Goal: Task Accomplishment & Management: Use online tool/utility

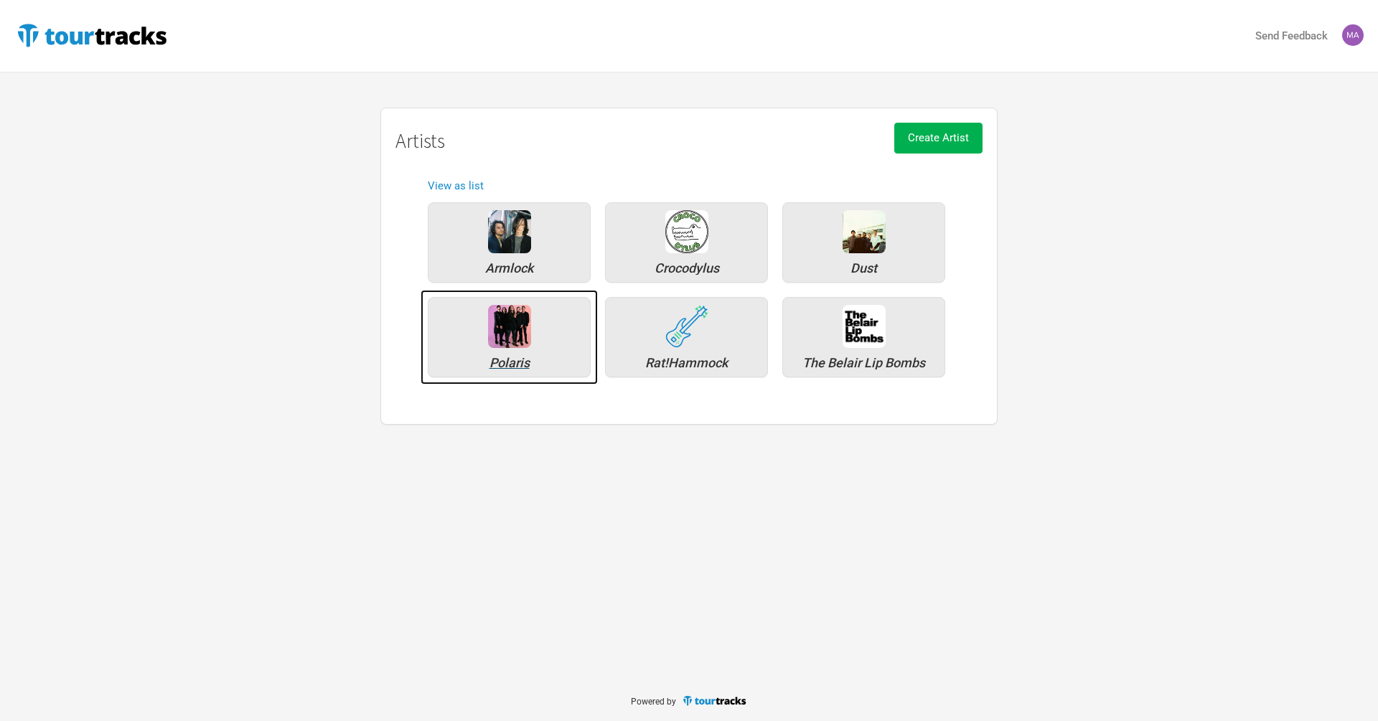
click at [499, 339] on img at bounding box center [509, 326] width 43 height 43
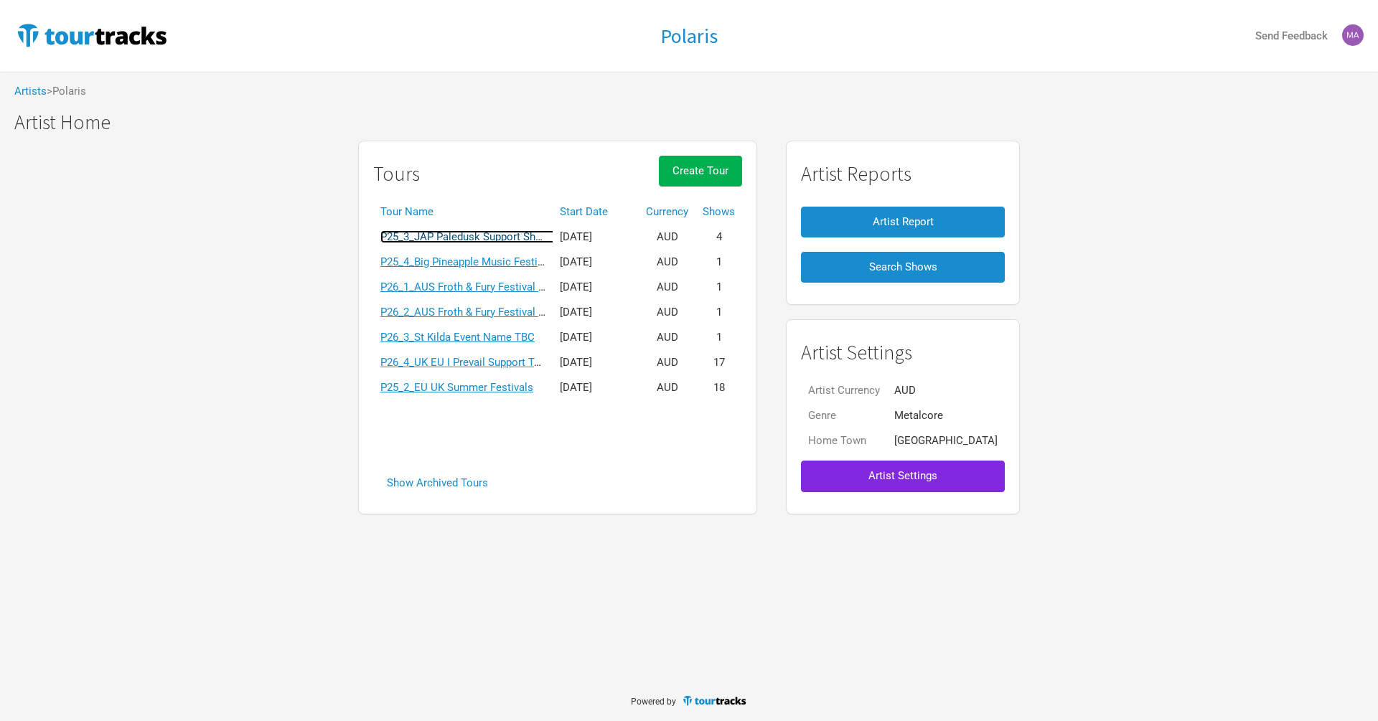
click at [454, 241] on link "P25_3_JAP Paledusk Support Shows" at bounding box center [467, 236] width 175 height 13
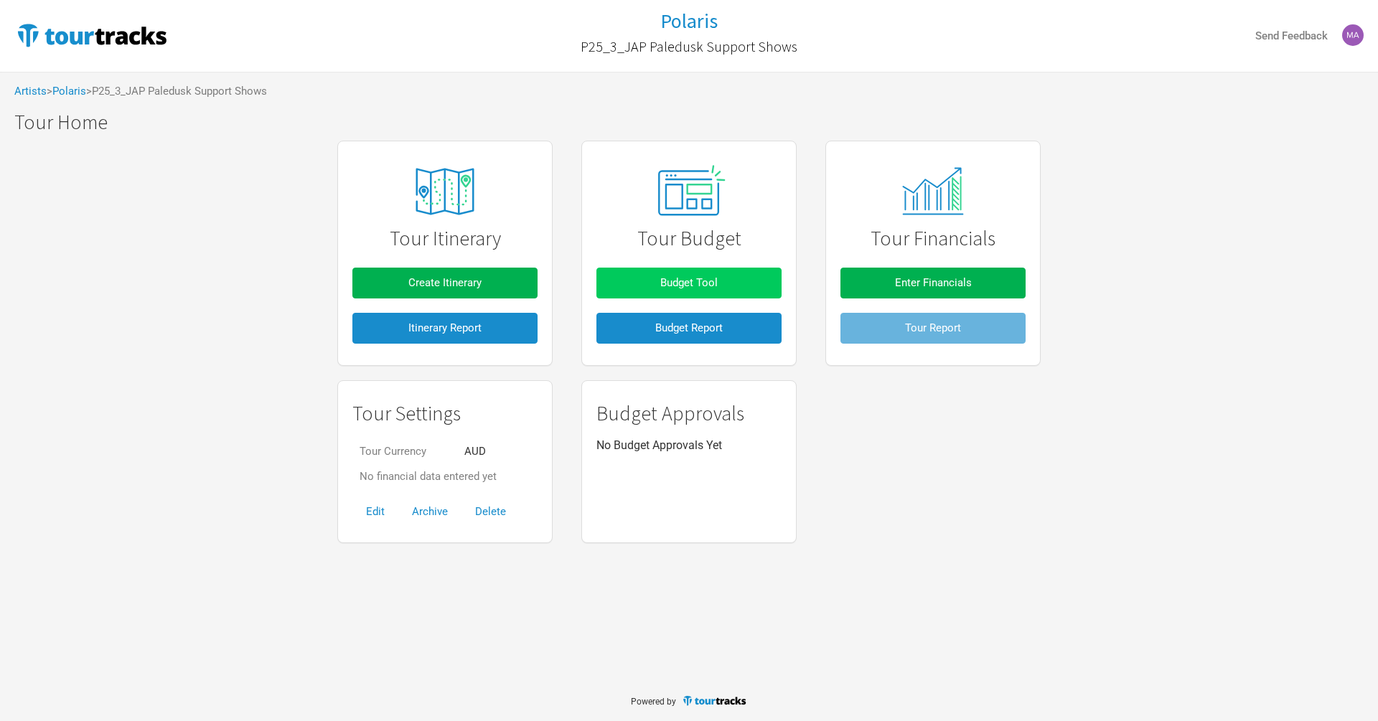
click at [710, 276] on span "Budget Tool" at bounding box center [688, 282] width 57 height 13
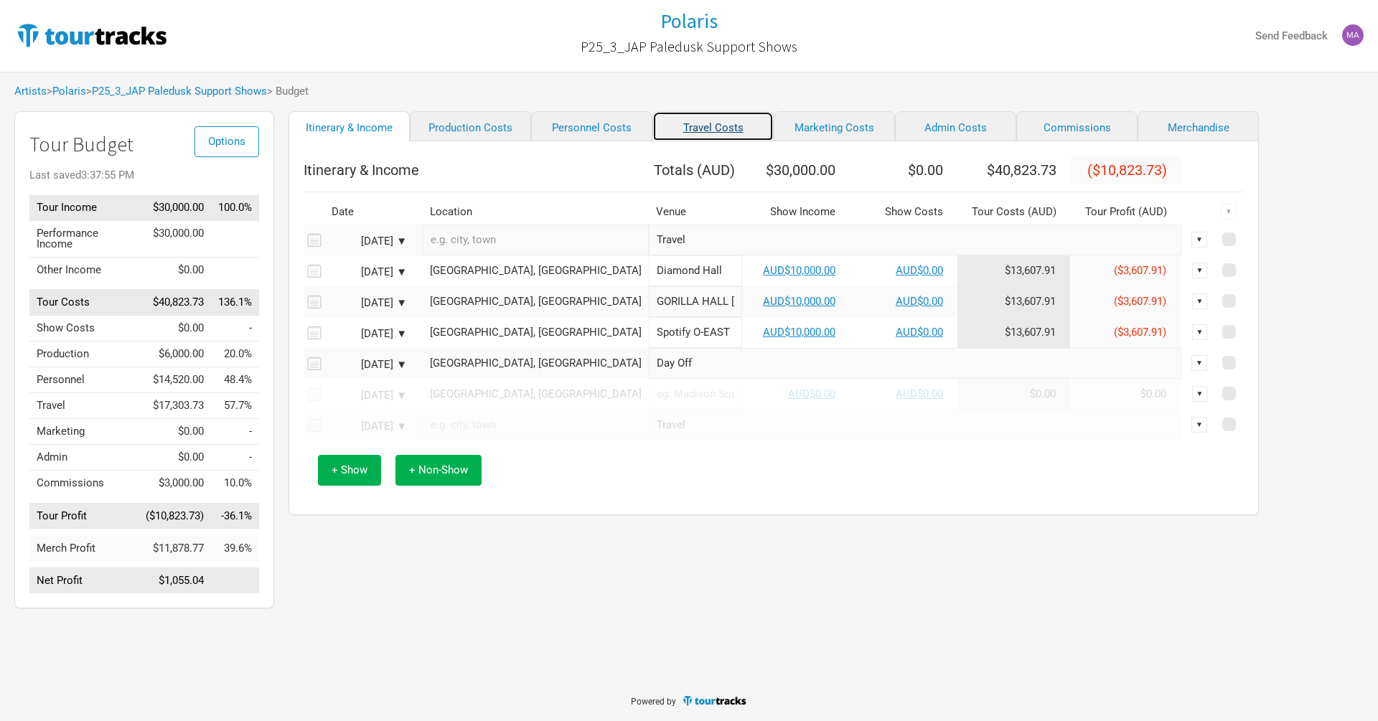
click at [689, 131] on link "Travel Costs" at bounding box center [712, 126] width 121 height 30
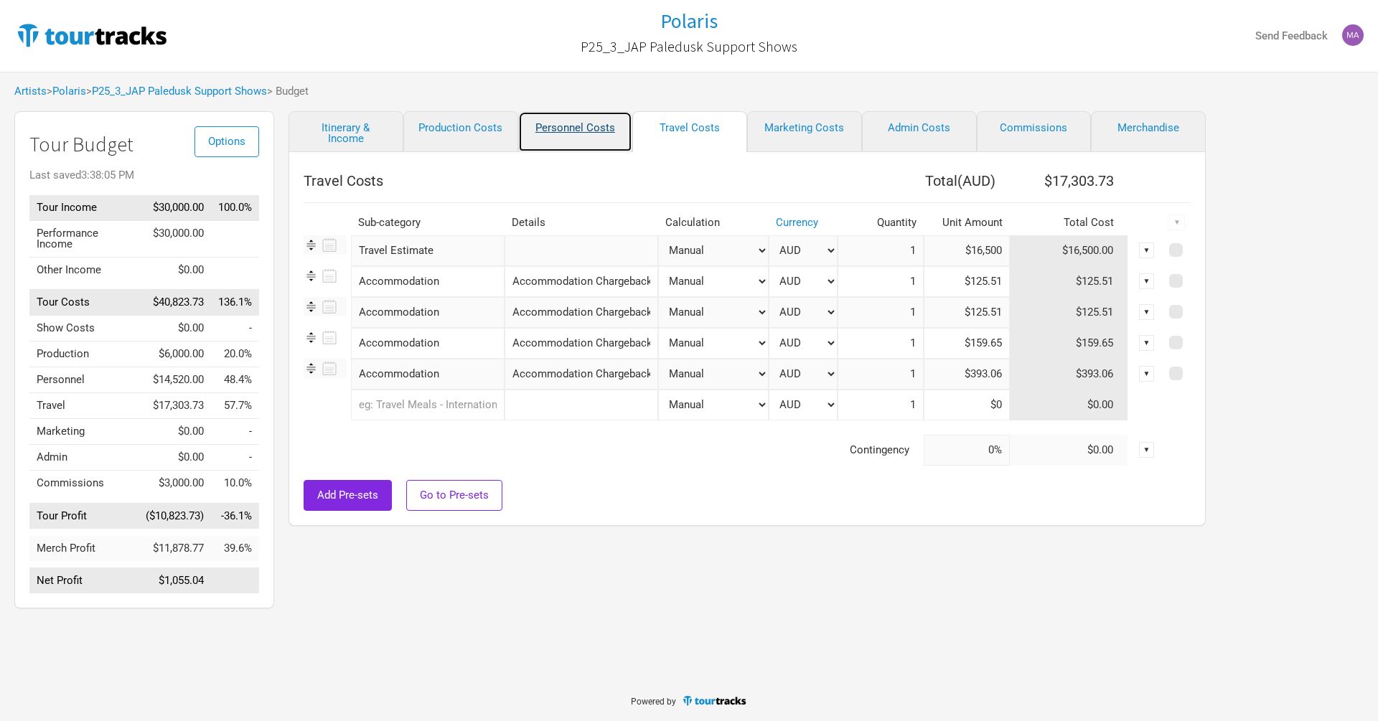
click at [567, 121] on link "Personnel Costs" at bounding box center [575, 131] width 115 height 41
select select "Total Days"
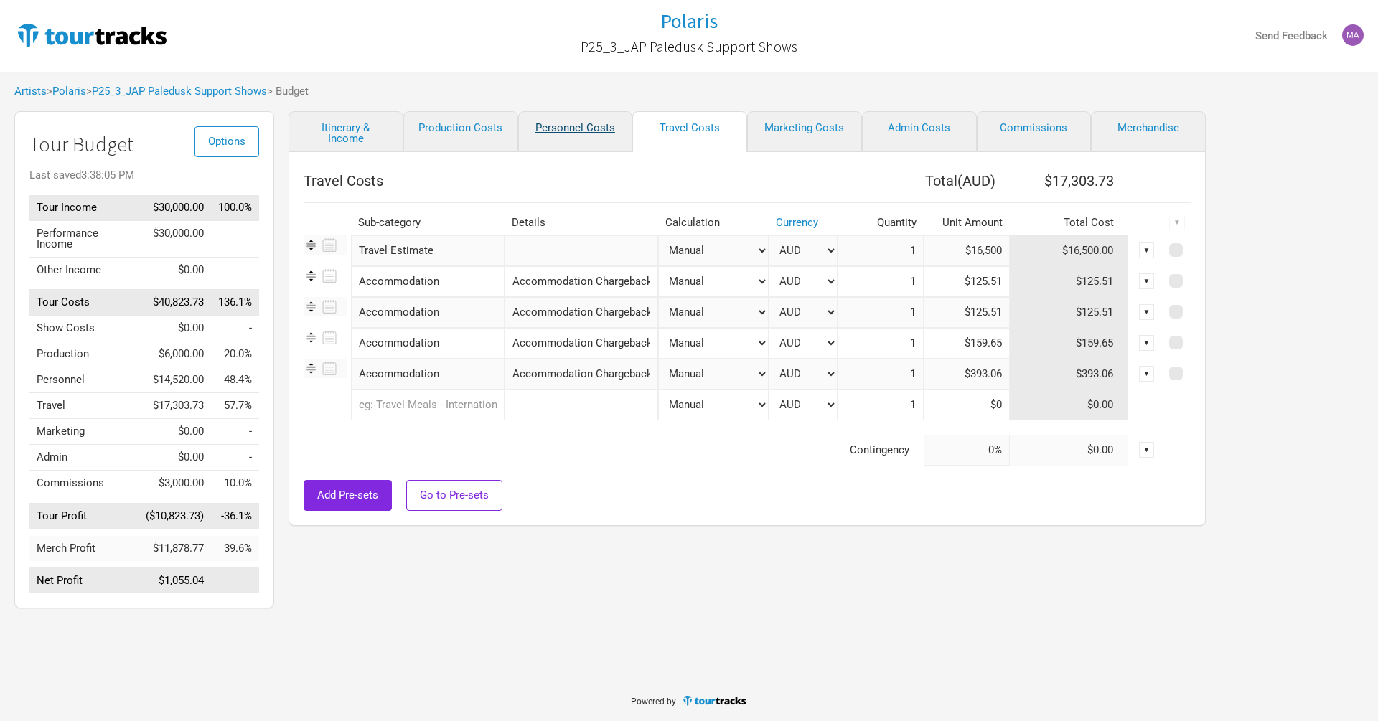
select select "Total Days"
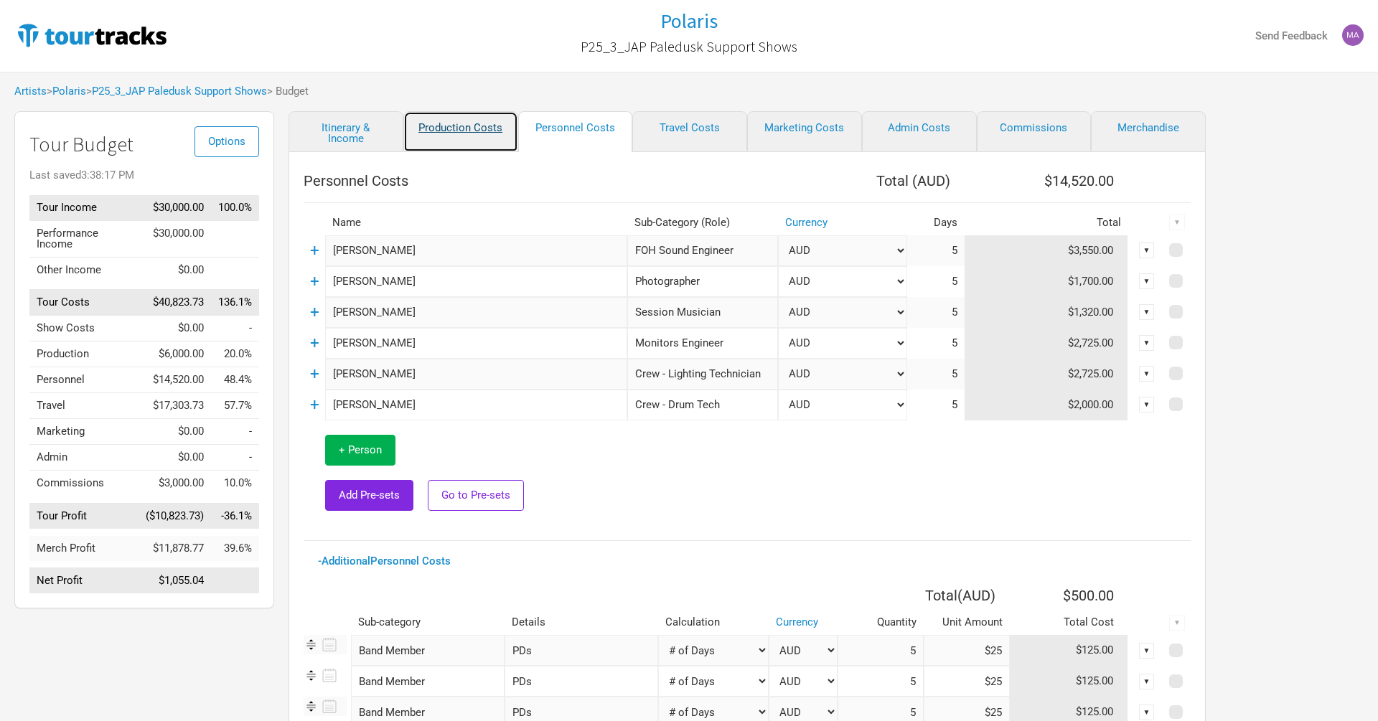
click at [432, 119] on link "Production Costs" at bounding box center [460, 131] width 115 height 41
select select "Shows"
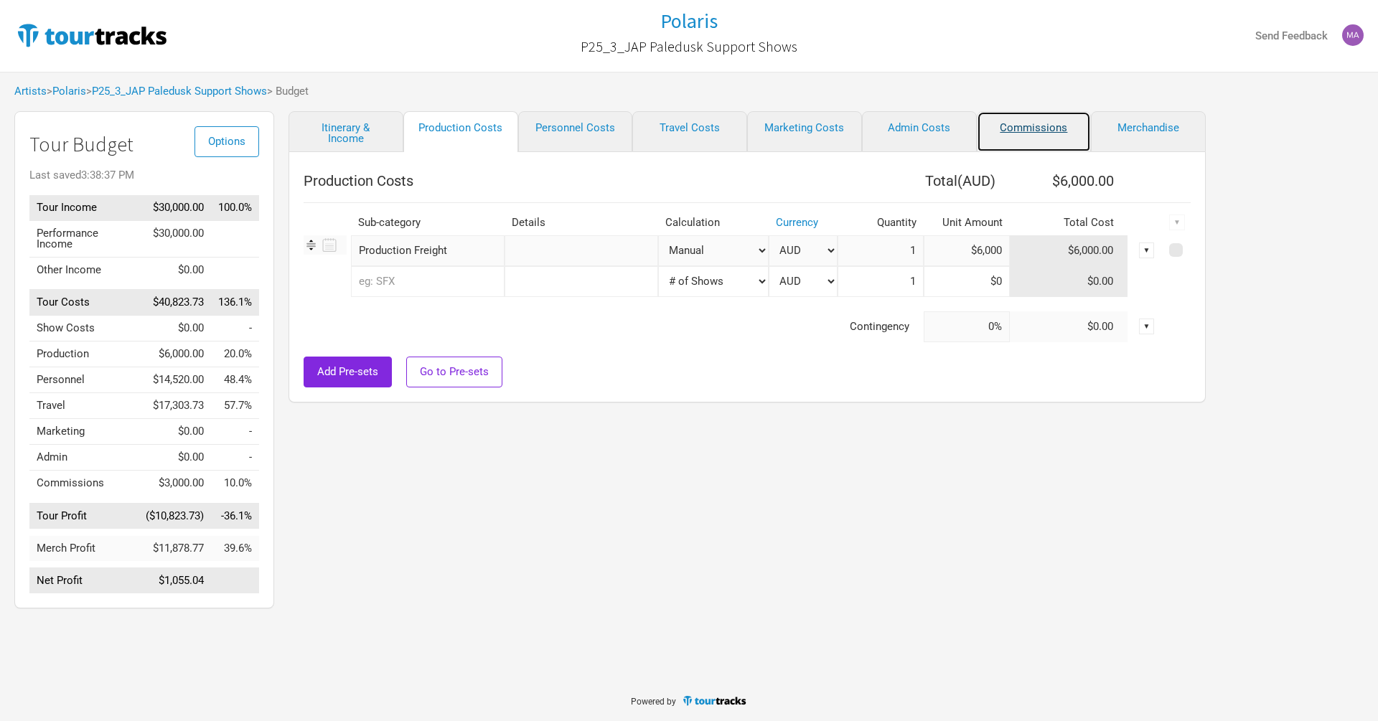
click at [1021, 122] on link "Commissions" at bounding box center [1034, 131] width 115 height 41
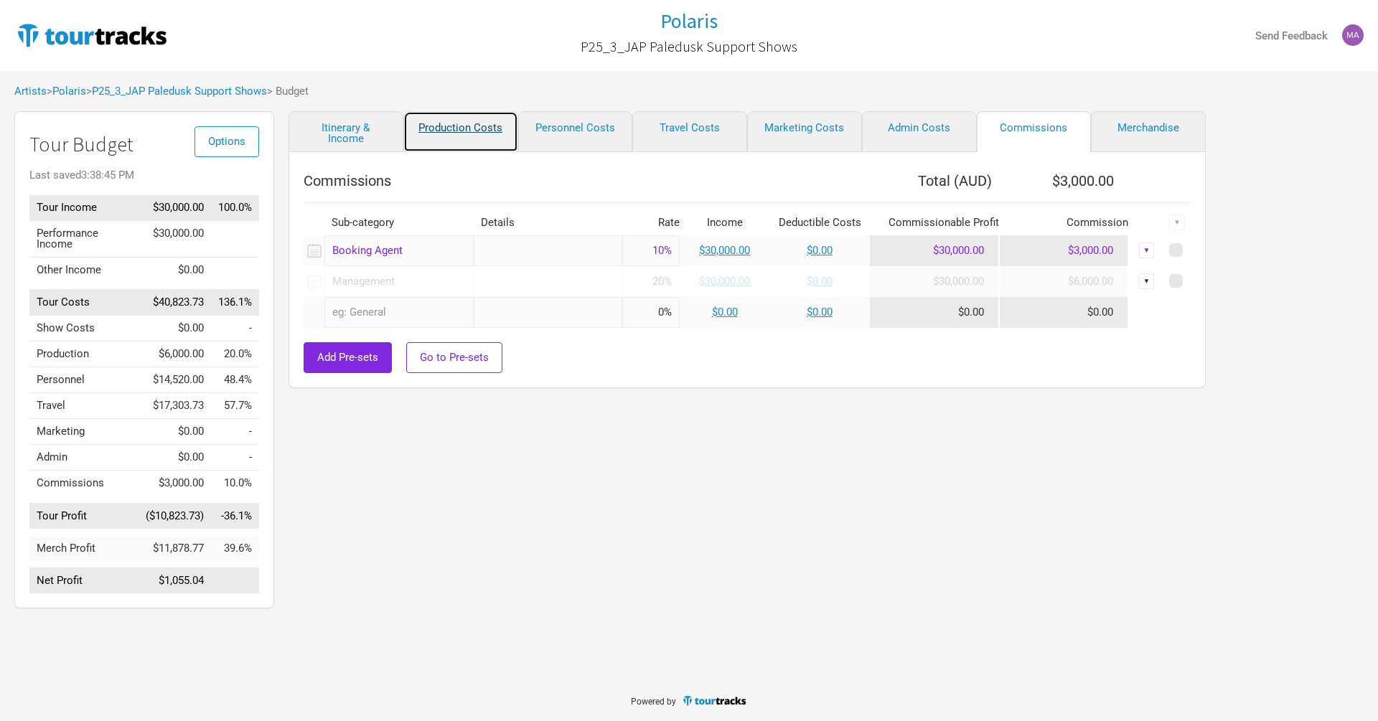
click at [456, 131] on link "Production Costs" at bounding box center [460, 131] width 115 height 41
select select "Shows"
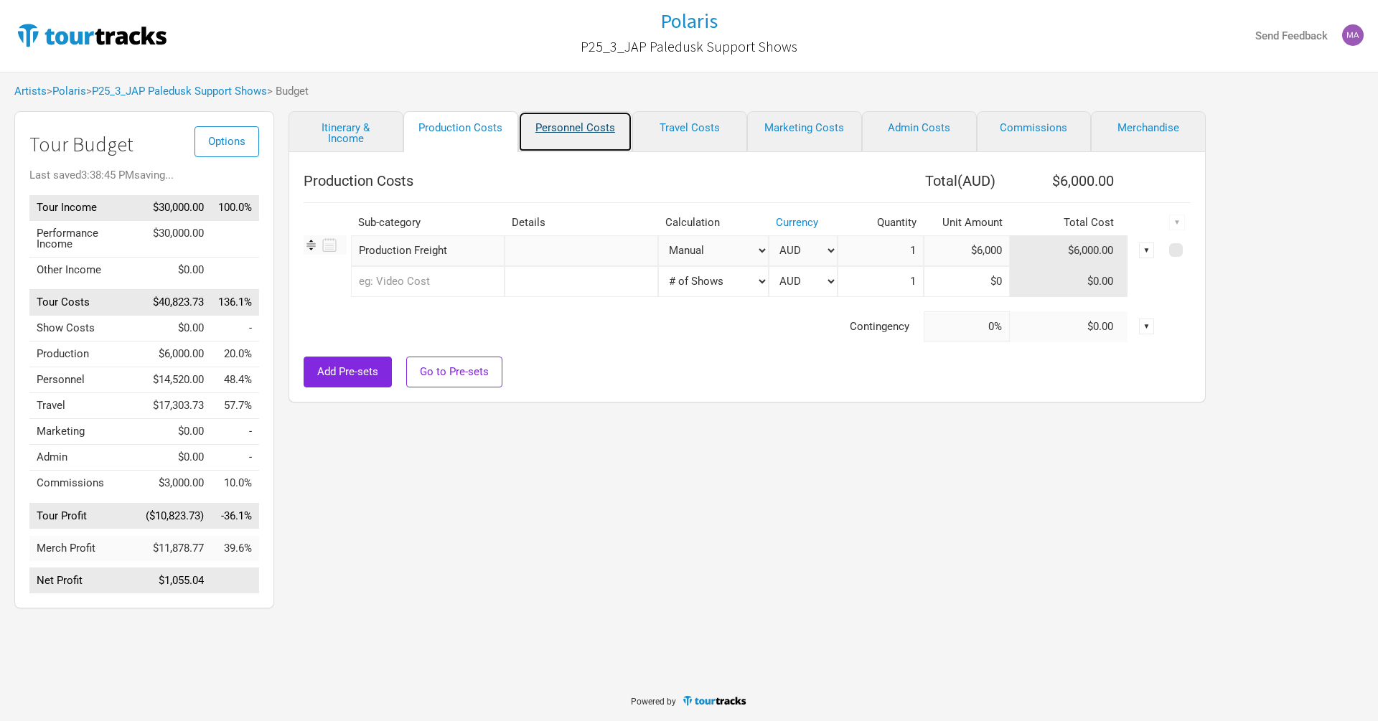
click at [579, 129] on link "Personnel Costs" at bounding box center [575, 131] width 115 height 41
select select "Total Days"
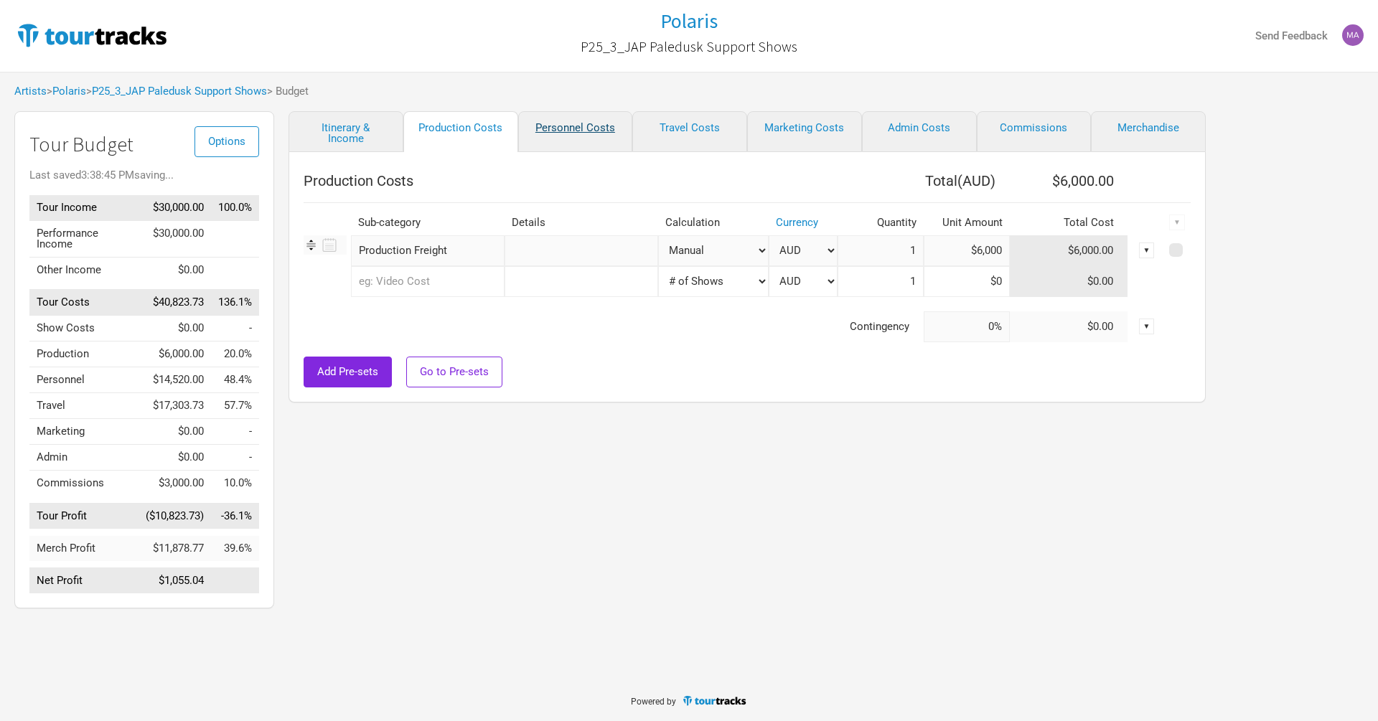
select select "Total Days"
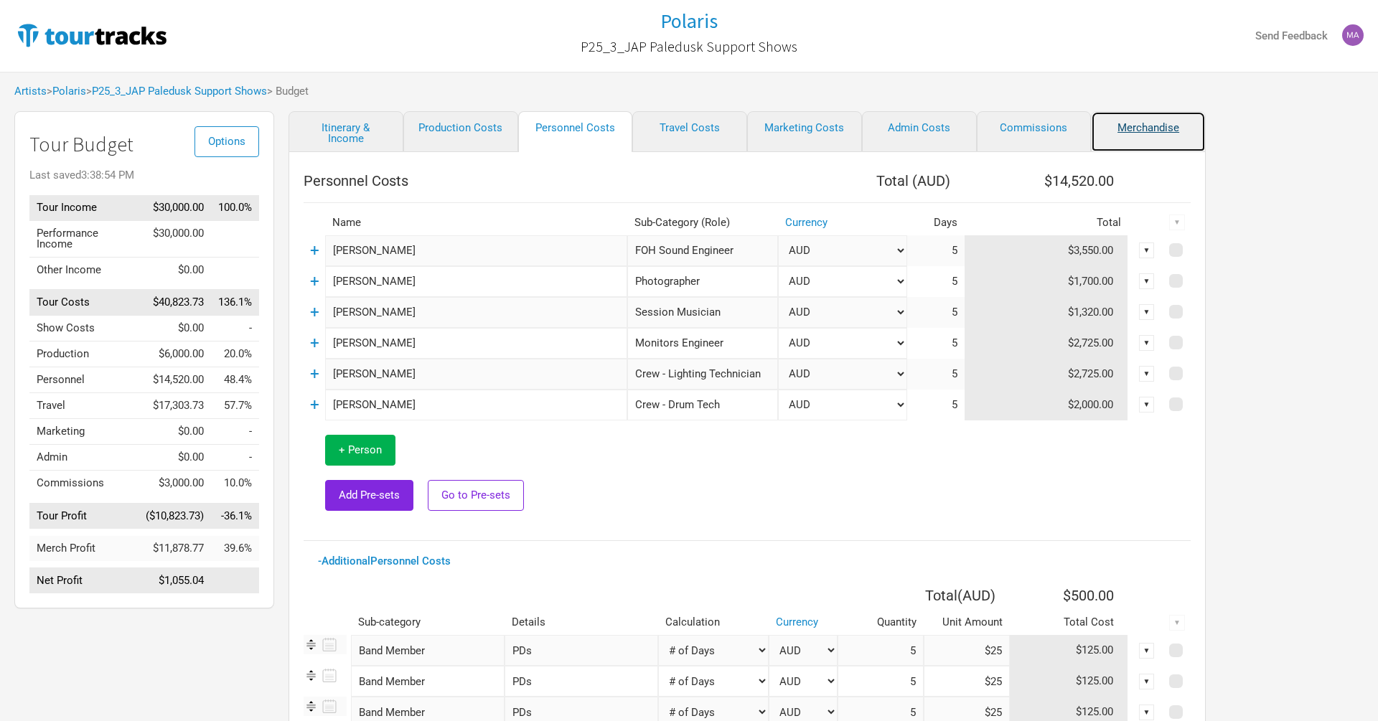
click at [1152, 126] on link "Merchandise" at bounding box center [1148, 131] width 115 height 41
select select "% of Gross Merch"
select select "JPY"
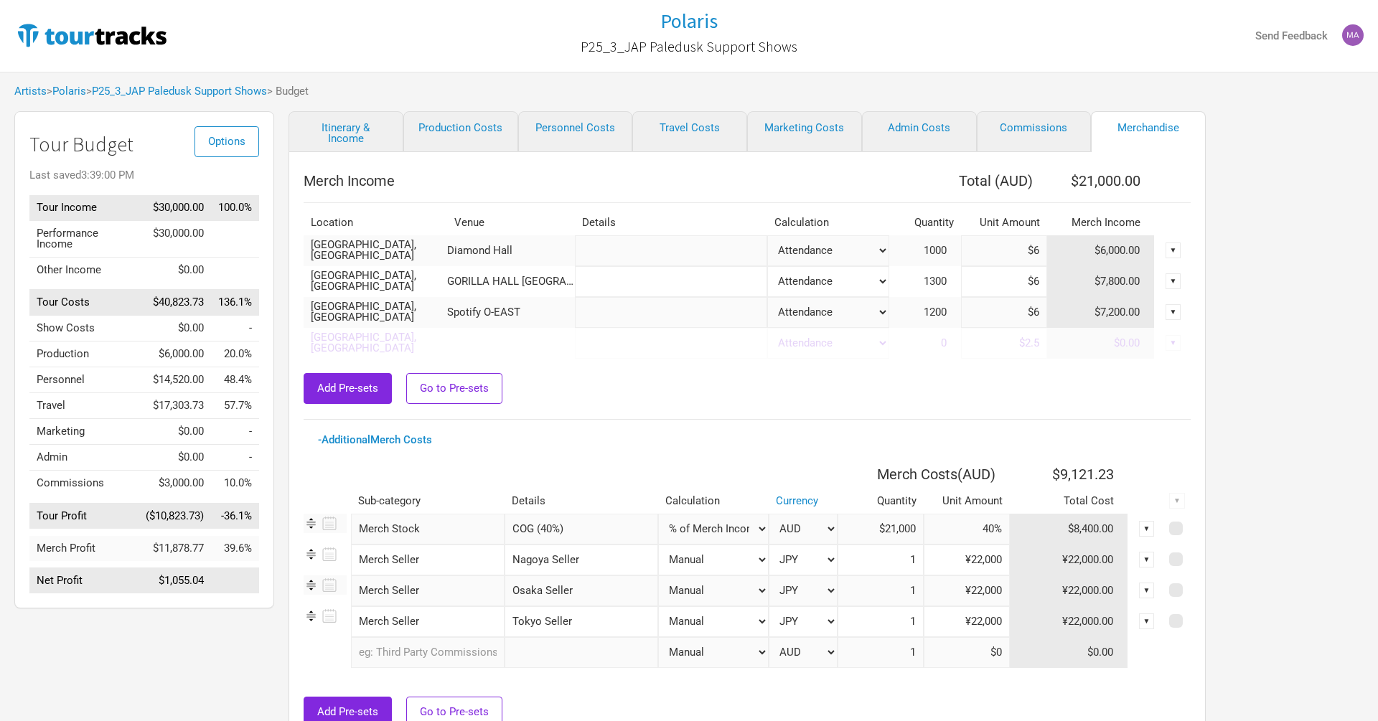
click at [544, 535] on input "COG (40%)" at bounding box center [581, 529] width 154 height 31
click at [702, 531] on select "Manual # of Shows # of Show Days # of Days # of Tickets Sold % of Merch Income" at bounding box center [713, 529] width 110 height 31
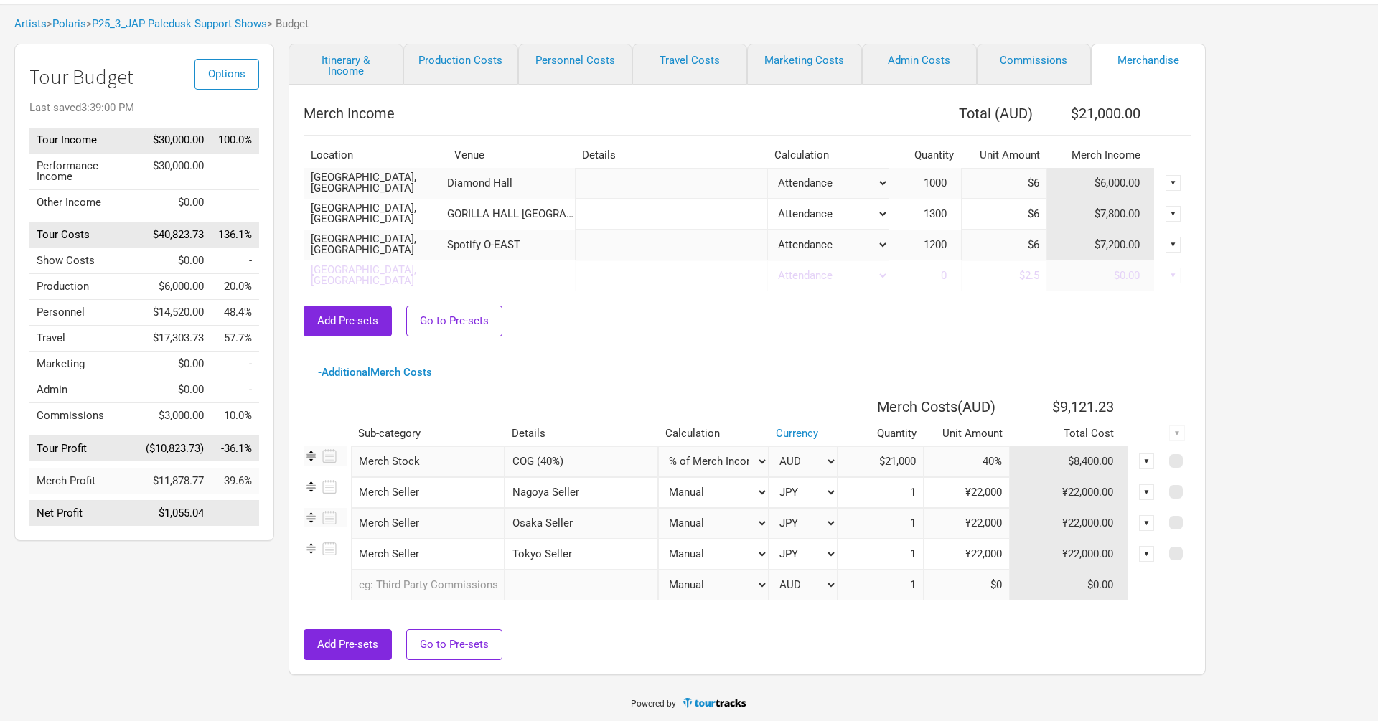
click at [606, 464] on input "COG (40%)" at bounding box center [581, 461] width 154 height 31
click at [634, 492] on input "Nagoya Seller" at bounding box center [581, 492] width 154 height 31
click at [707, 490] on select "Manual # of Shows # of Show Days # of Days # of Tickets Sold % of Merch Income" at bounding box center [713, 492] width 110 height 31
click at [796, 490] on select "AUD JPY New ..." at bounding box center [803, 492] width 70 height 31
click at [1144, 464] on div "▼" at bounding box center [1147, 461] width 16 height 16
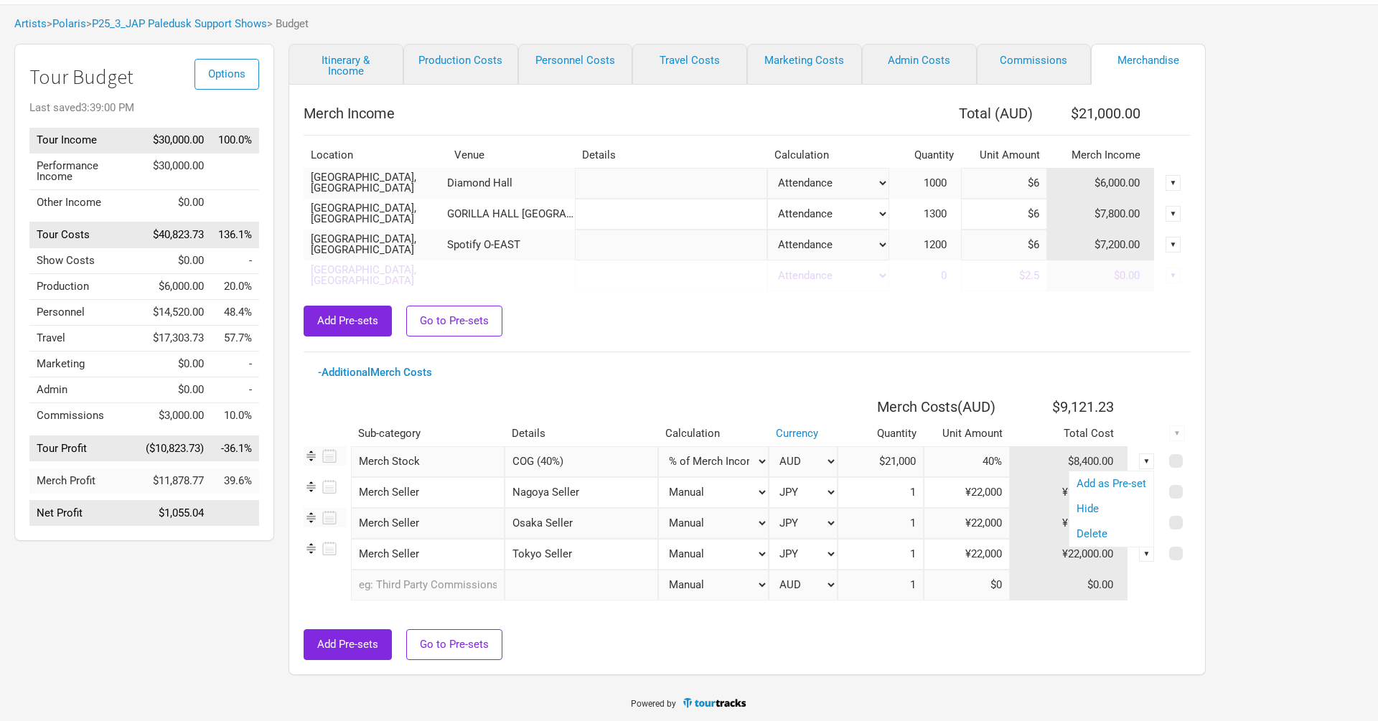
click at [1130, 398] on th at bounding box center [1146, 406] width 36 height 29
click at [583, 461] on input "COG (40%)" at bounding box center [581, 461] width 154 height 31
click at [578, 586] on input "text" at bounding box center [581, 585] width 154 height 31
click at [690, 187] on input "text" at bounding box center [671, 183] width 192 height 31
click at [875, 181] on select "Attendance Manual % of Performance Income" at bounding box center [828, 183] width 122 height 31
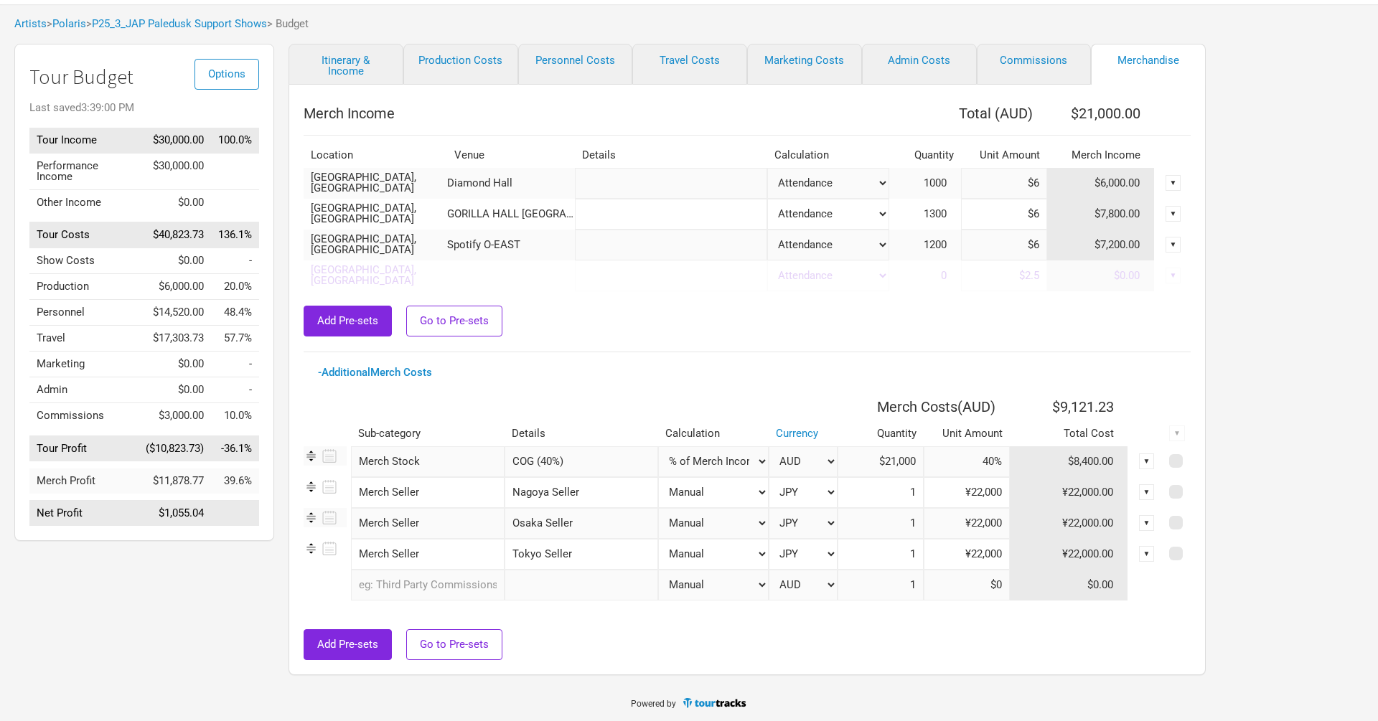
select select "Set Amount"
type input "$15,006"
click at [859, 213] on select "Attendance Manual % of Performance Income" at bounding box center [828, 214] width 122 height 31
select select "Set Amount"
type input "$7,212"
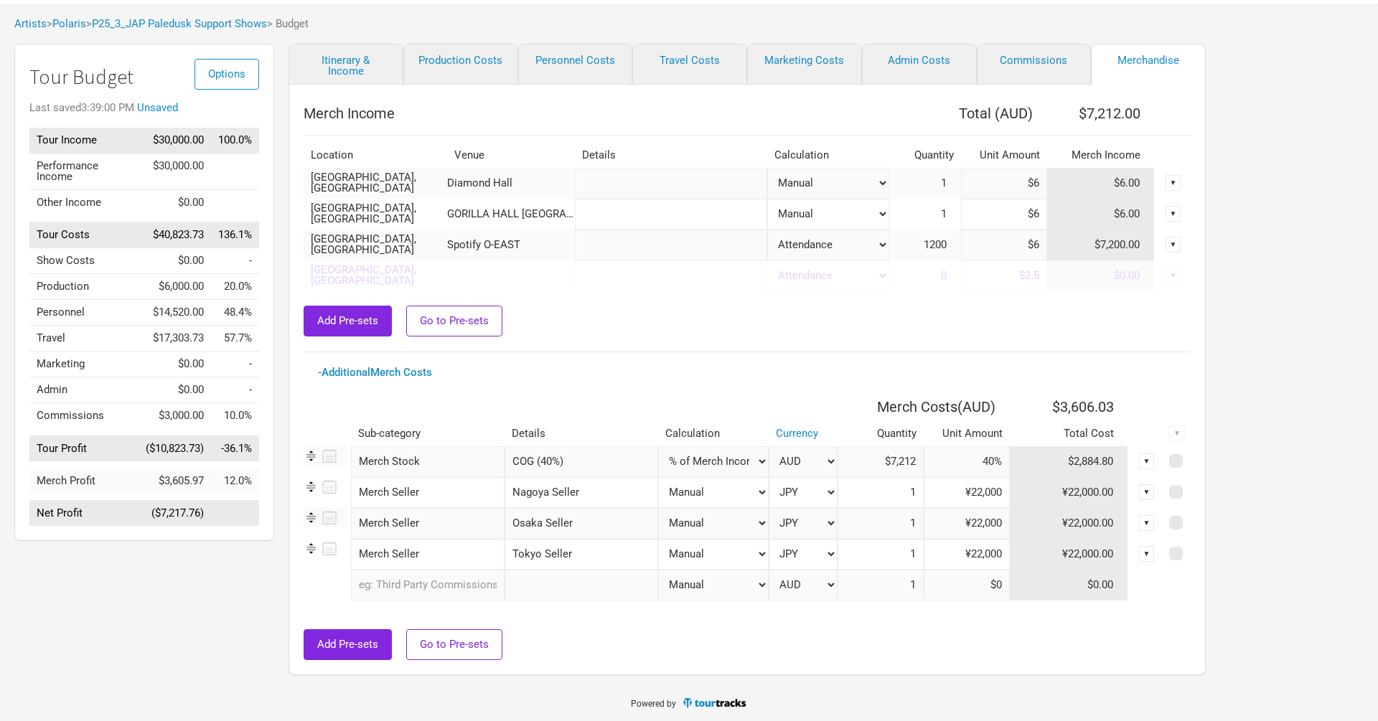
click at [834, 240] on select "Attendance Manual % of Performance Income" at bounding box center [828, 245] width 122 height 31
select select "Set Amount"
type input "$18"
click at [938, 187] on td "1" at bounding box center [925, 183] width 72 height 31
click at [950, 183] on span "1" at bounding box center [951, 183] width 20 height 13
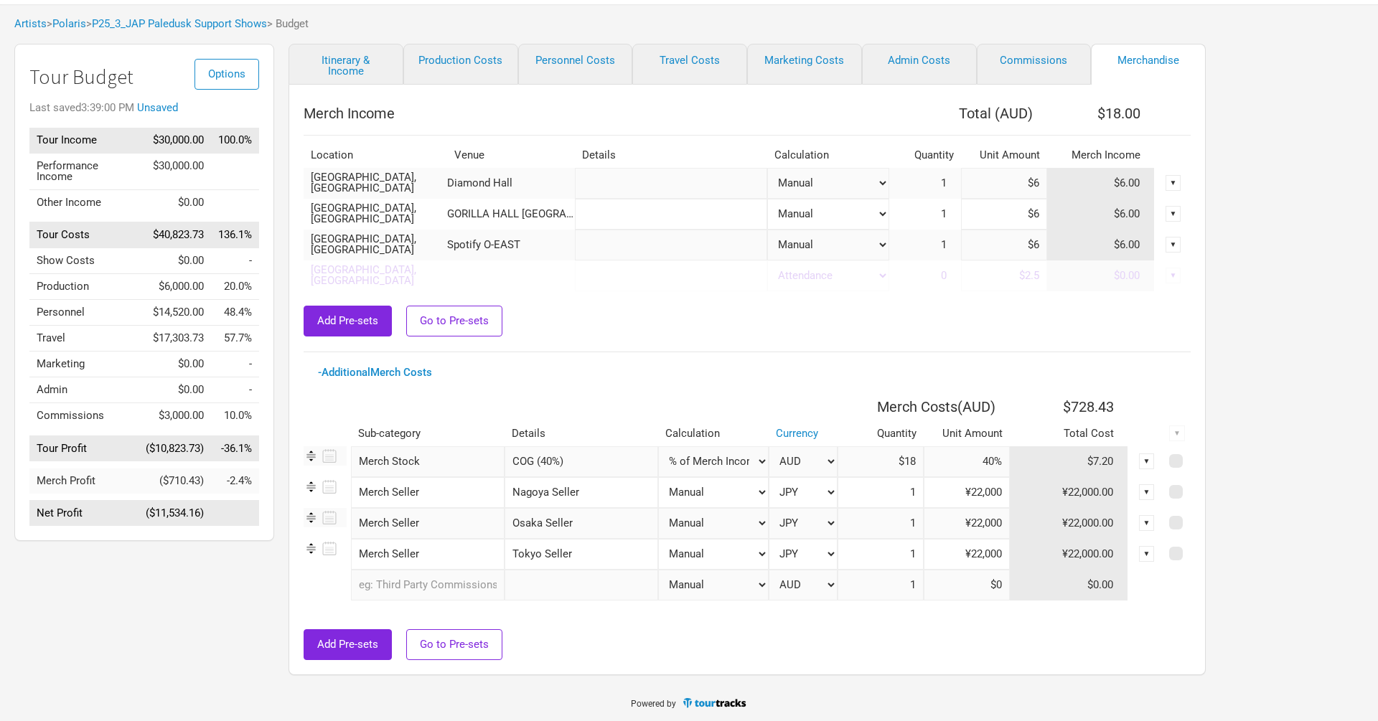
click at [941, 177] on span "1" at bounding box center [951, 183] width 20 height 13
click at [1036, 186] on input "$6" at bounding box center [1004, 183] width 86 height 31
click at [1175, 182] on div "▼" at bounding box center [1173, 183] width 16 height 16
click at [1170, 200] on link "Clear" at bounding box center [1159, 205] width 25 height 11
select select "Tickets"
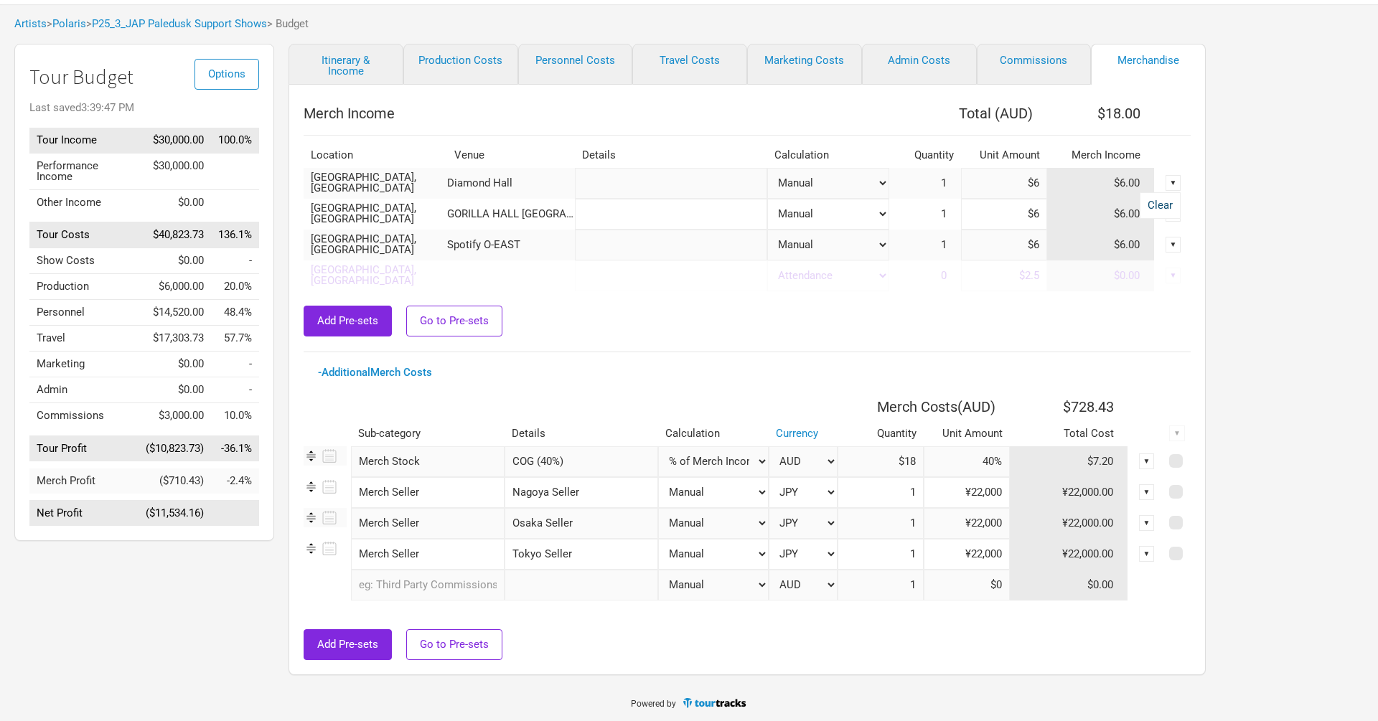
type input "$0"
type input "$12"
click at [1172, 210] on div "▼" at bounding box center [1173, 214] width 16 height 16
click at [1158, 224] on div "Clear" at bounding box center [1159, 236] width 39 height 25
click at [1170, 210] on div "▼" at bounding box center [1173, 214] width 16 height 16
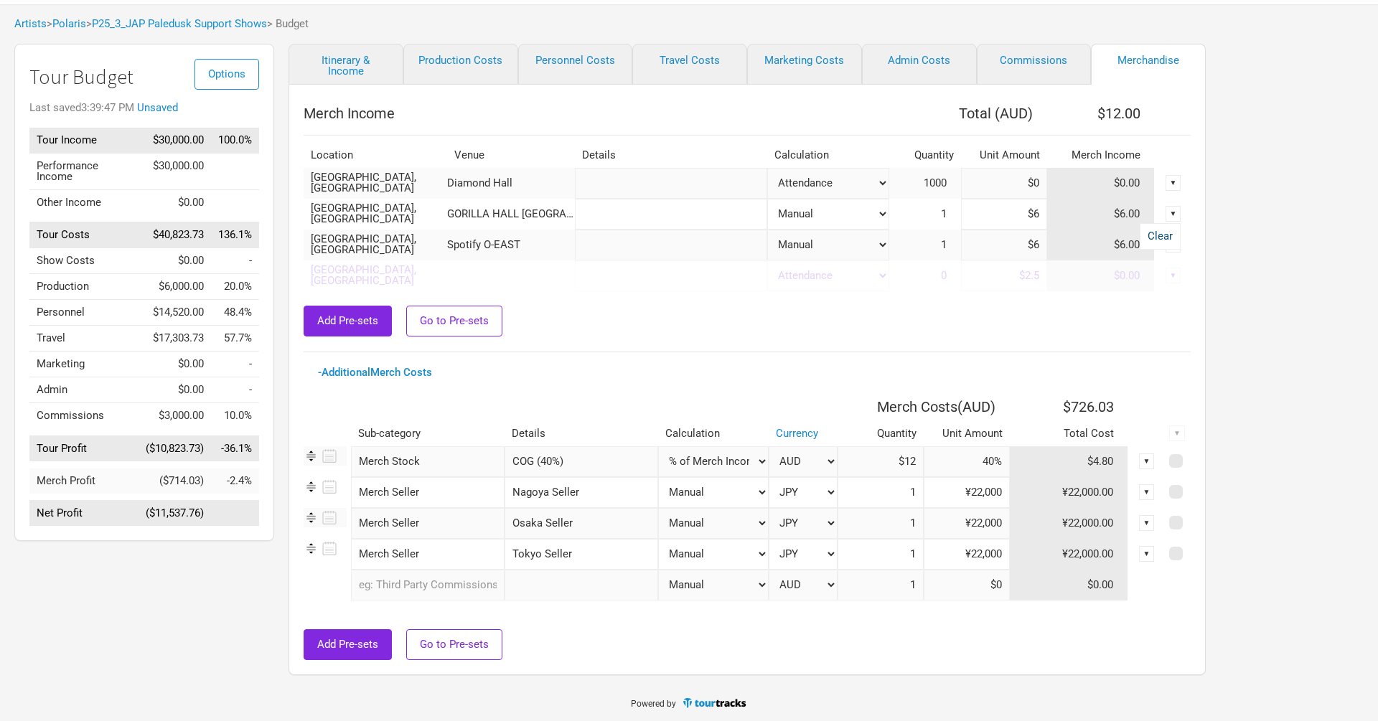
click at [1152, 241] on link "Clear" at bounding box center [1159, 236] width 25 height 11
select select "Tickets"
type input "$0"
type input "$6"
click at [1170, 244] on div "▼" at bounding box center [1173, 245] width 16 height 16
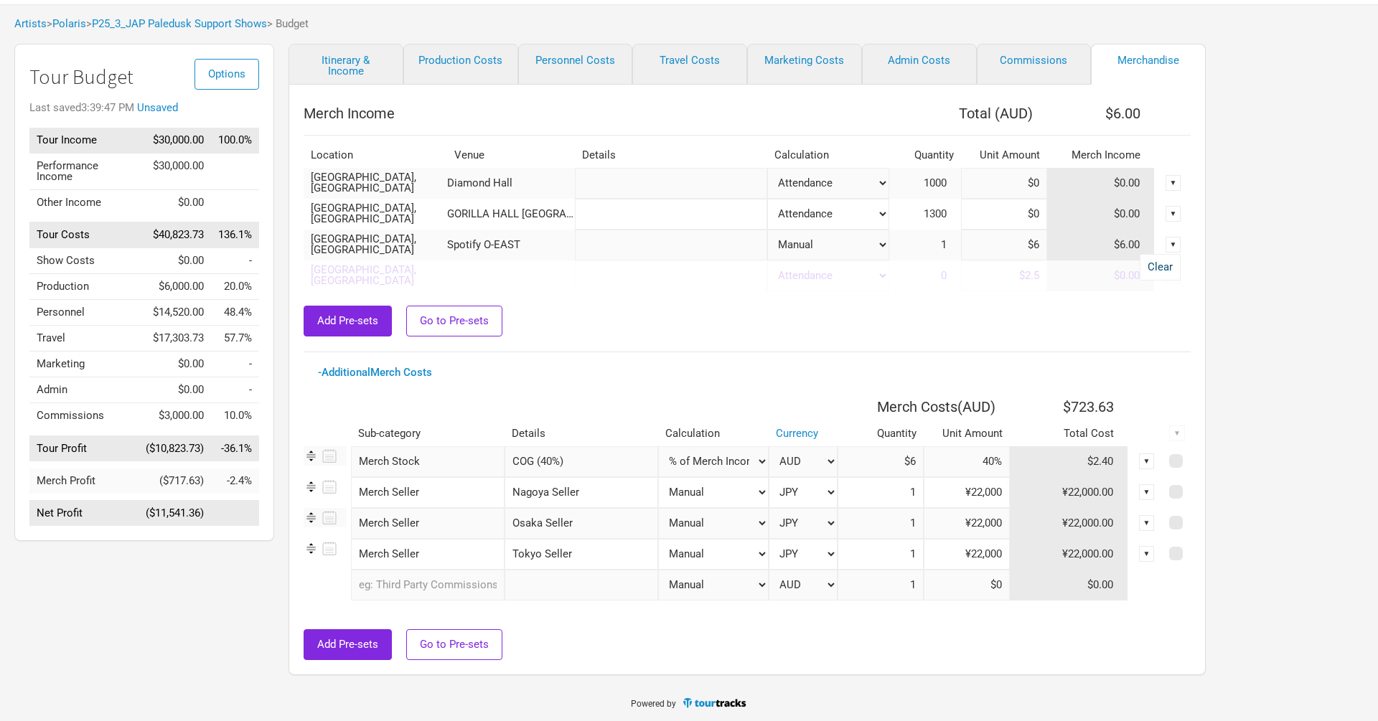
click at [1148, 267] on link "Clear" at bounding box center [1159, 267] width 25 height 11
select select "Tickets"
type input "$0"
click at [602, 55] on link "Personnel Costs" at bounding box center [575, 64] width 115 height 41
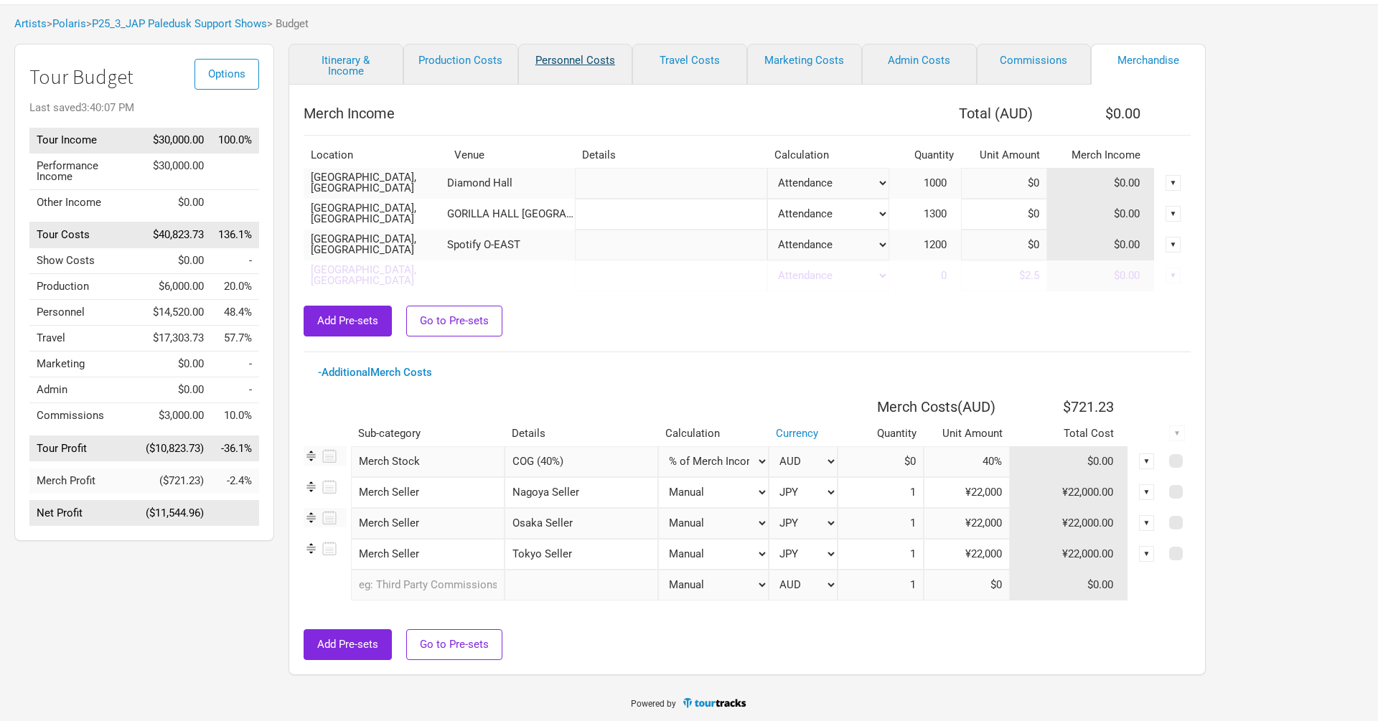
select select "Total Days"
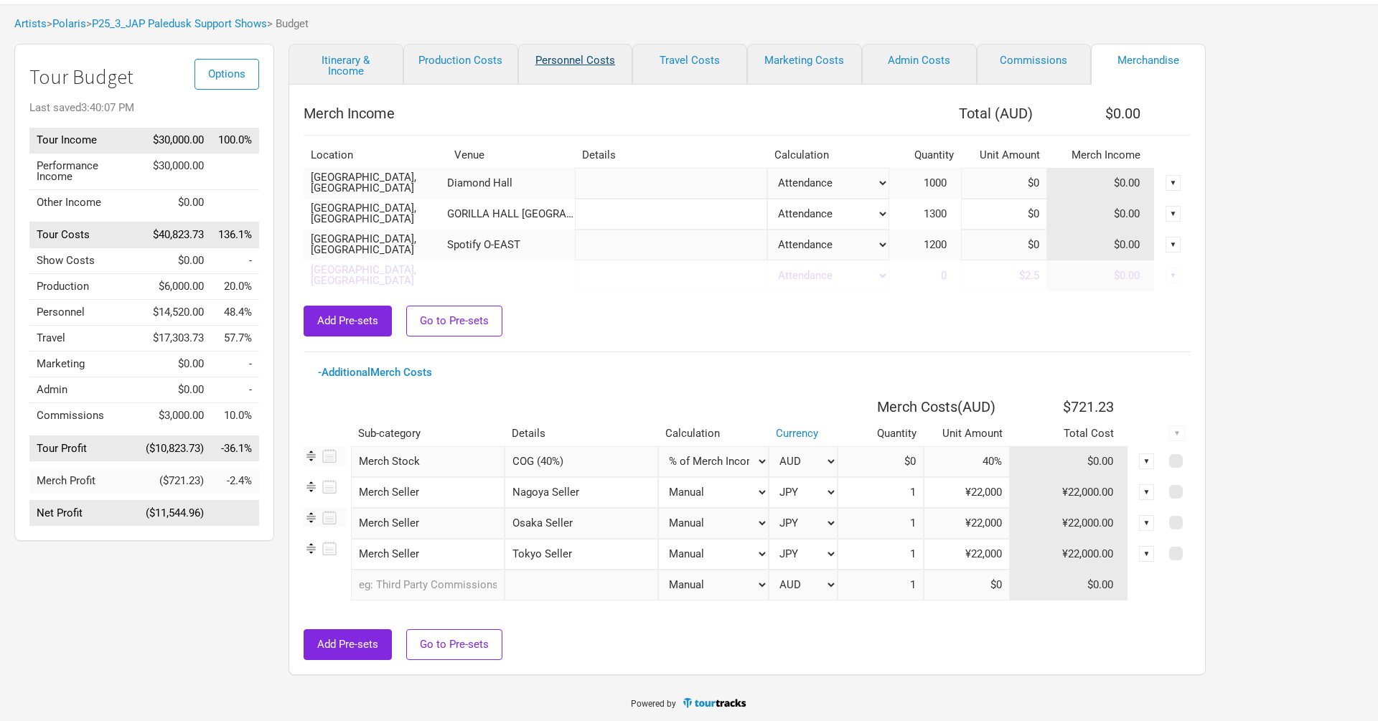
select select "Total Days"
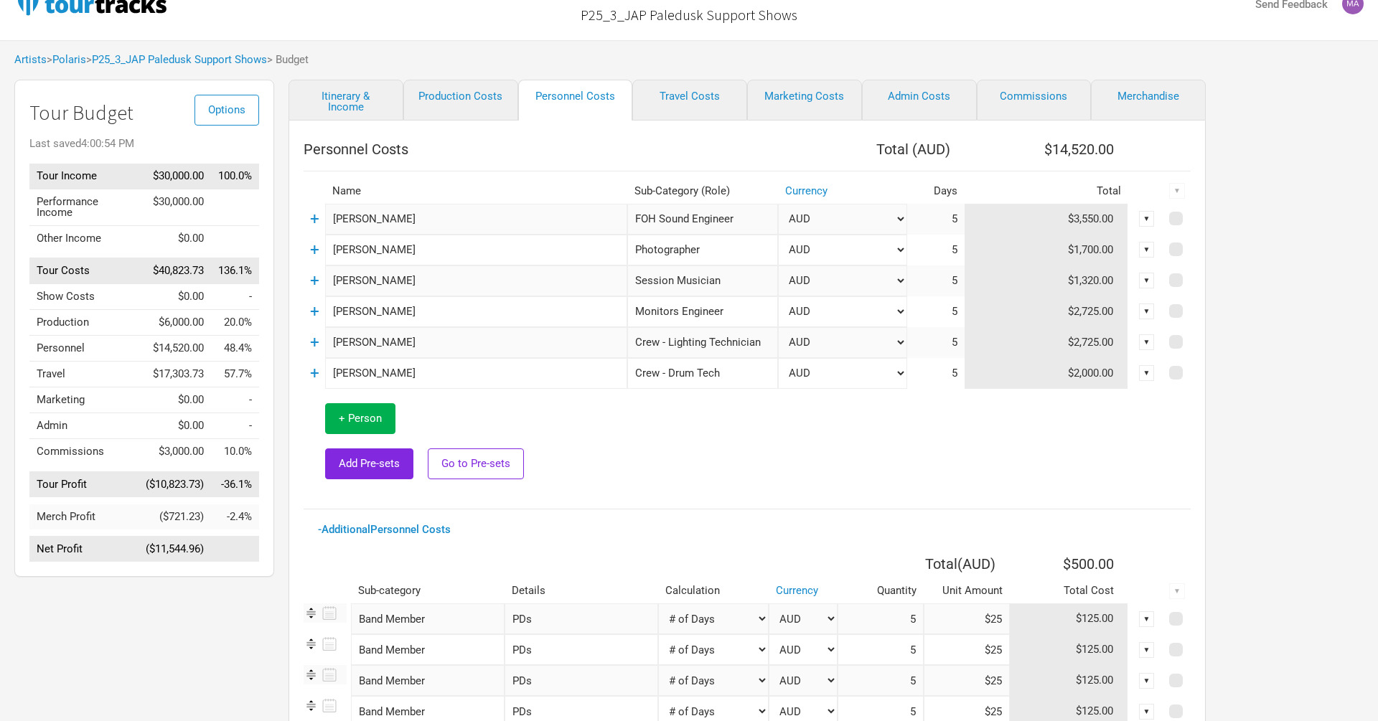
scroll to position [3, 0]
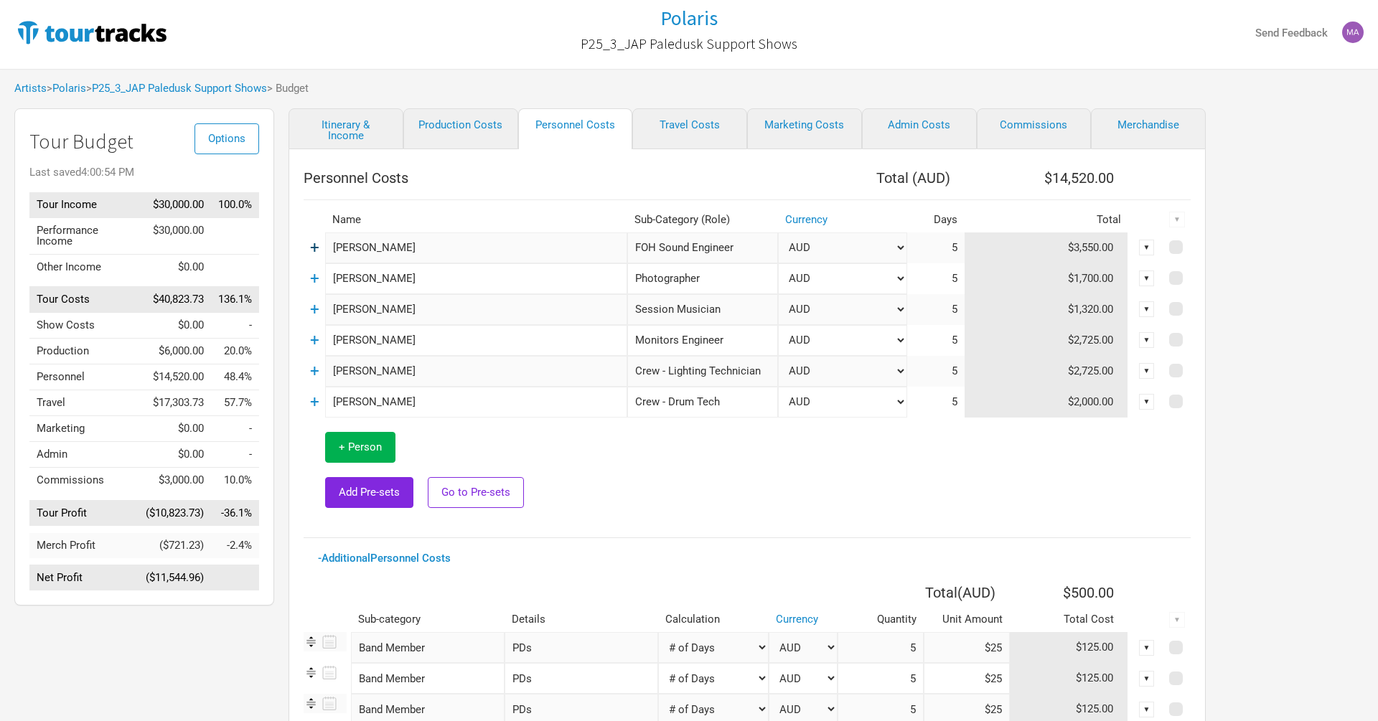
click at [312, 251] on link "+" at bounding box center [314, 247] width 9 height 19
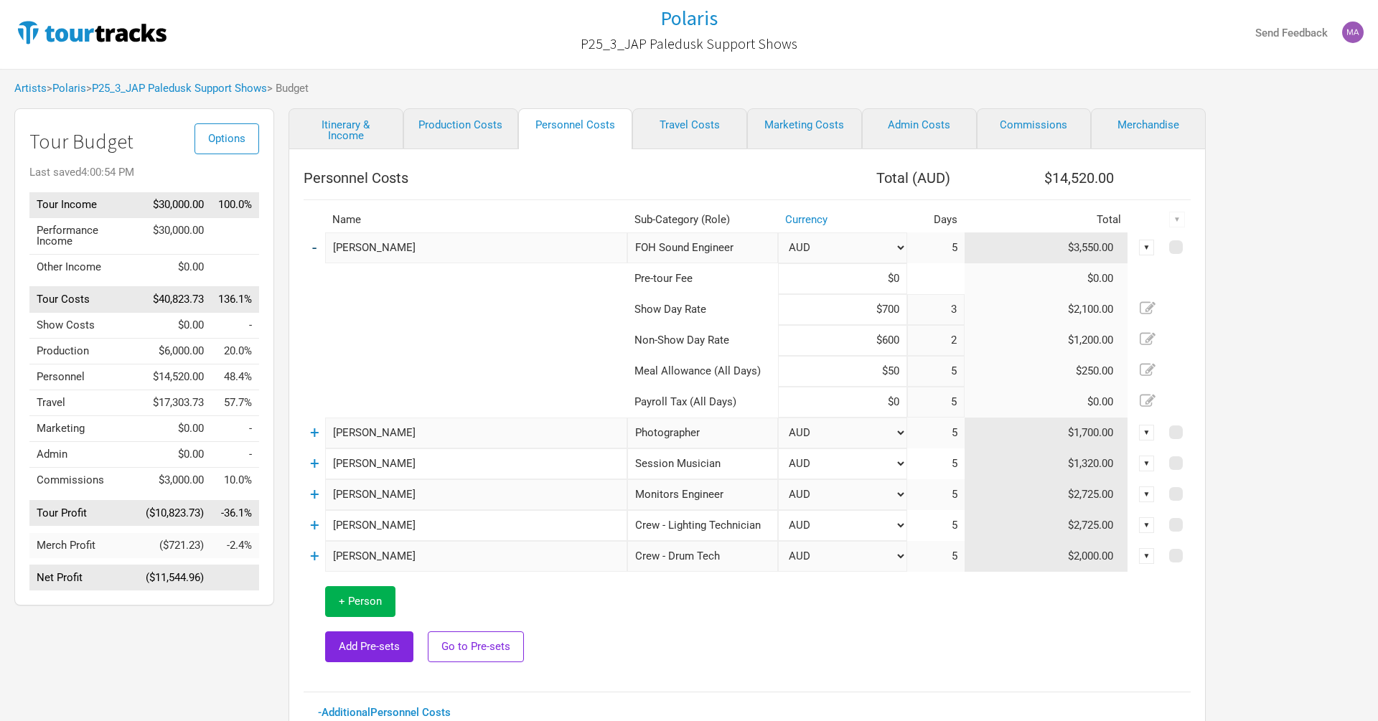
click at [312, 251] on link "-" at bounding box center [314, 247] width 4 height 19
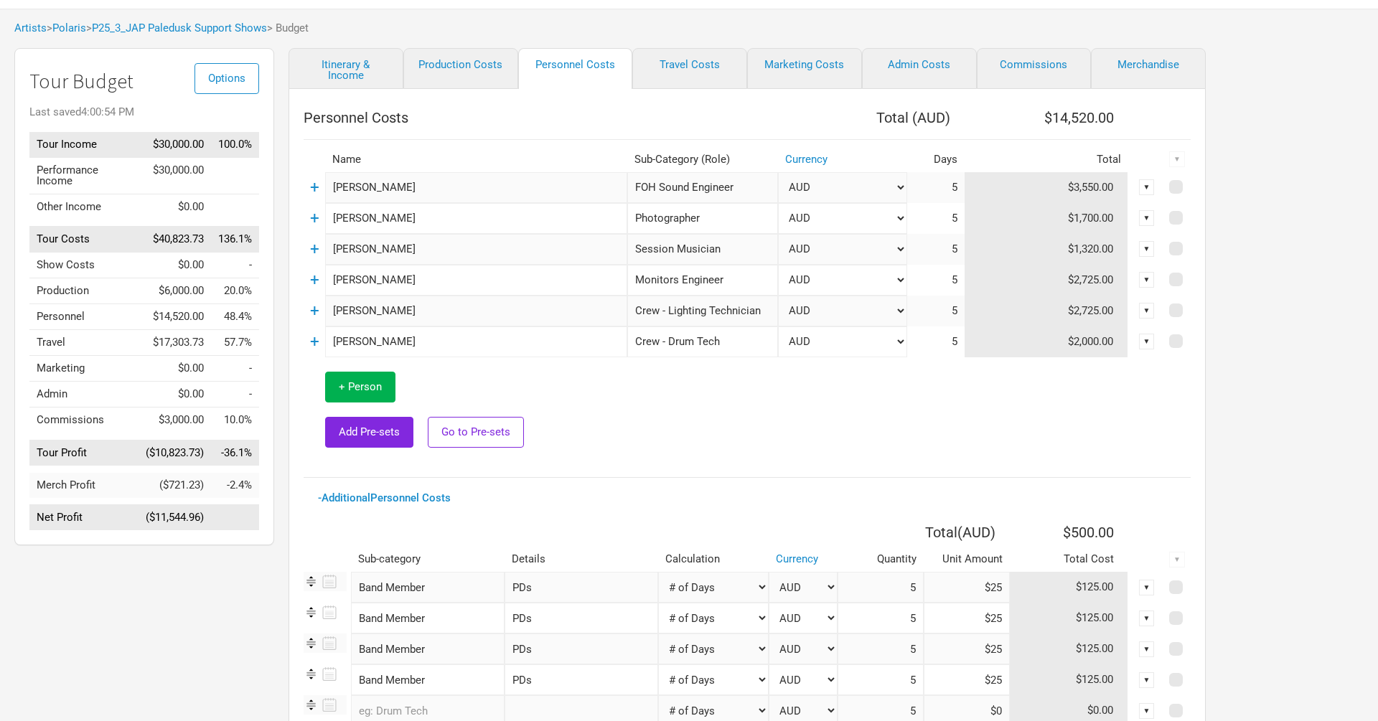
scroll to position [62, 0]
click at [316, 316] on link "+" at bounding box center [314, 312] width 9 height 19
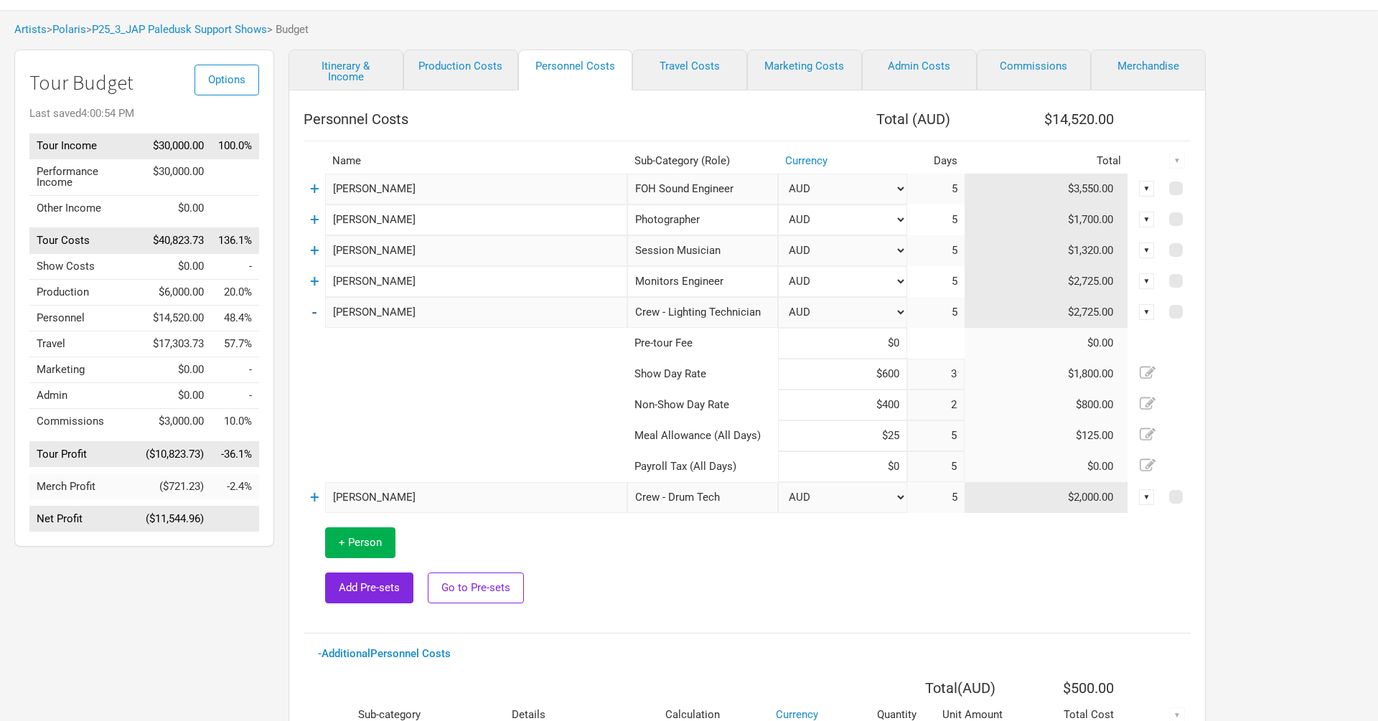
click at [316, 316] on td "-" at bounding box center [315, 312] width 22 height 31
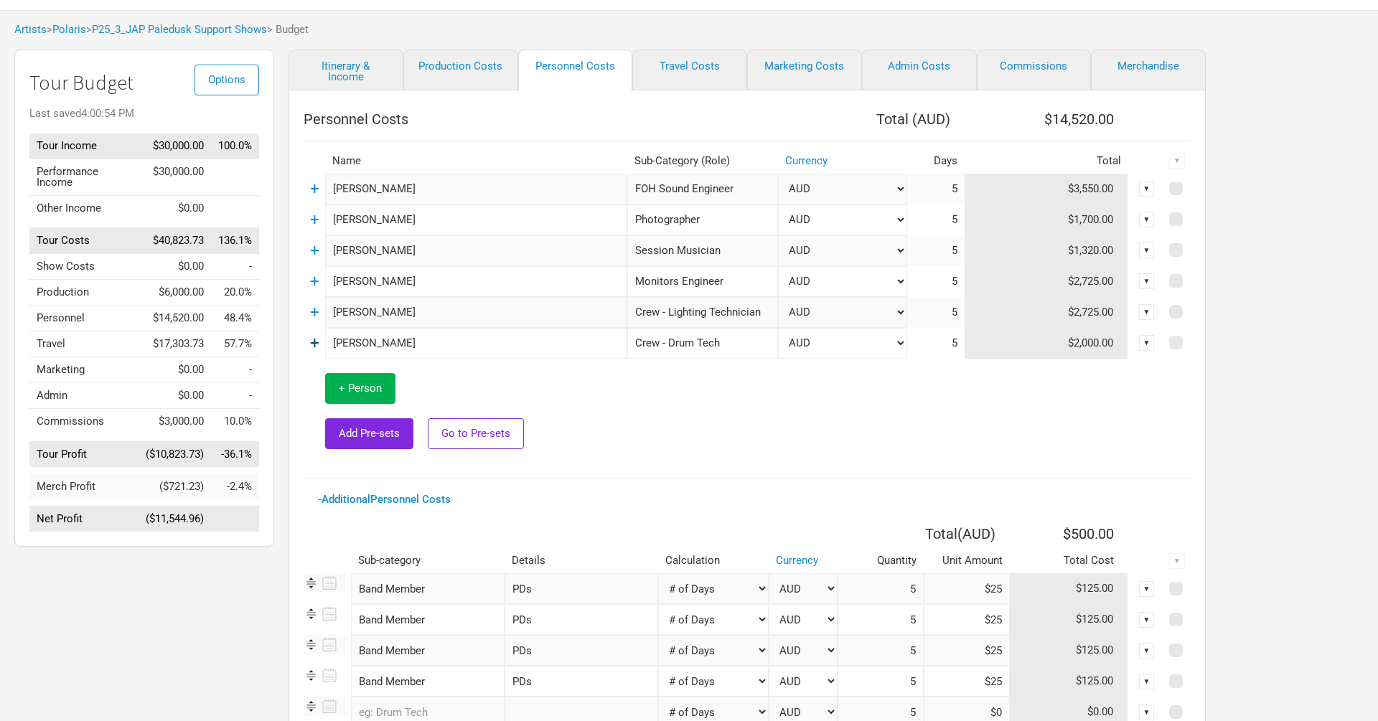
click at [316, 340] on link "+" at bounding box center [314, 343] width 9 height 19
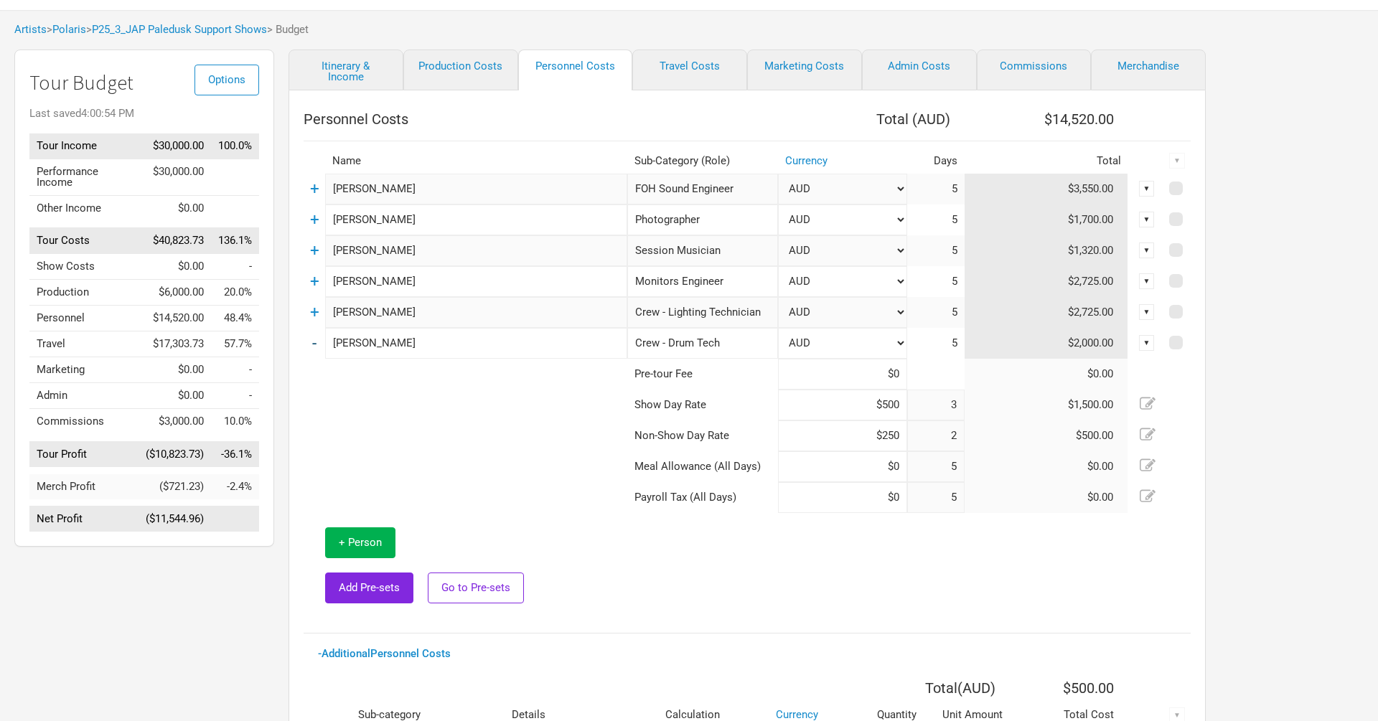
click at [316, 340] on td "-" at bounding box center [315, 343] width 22 height 31
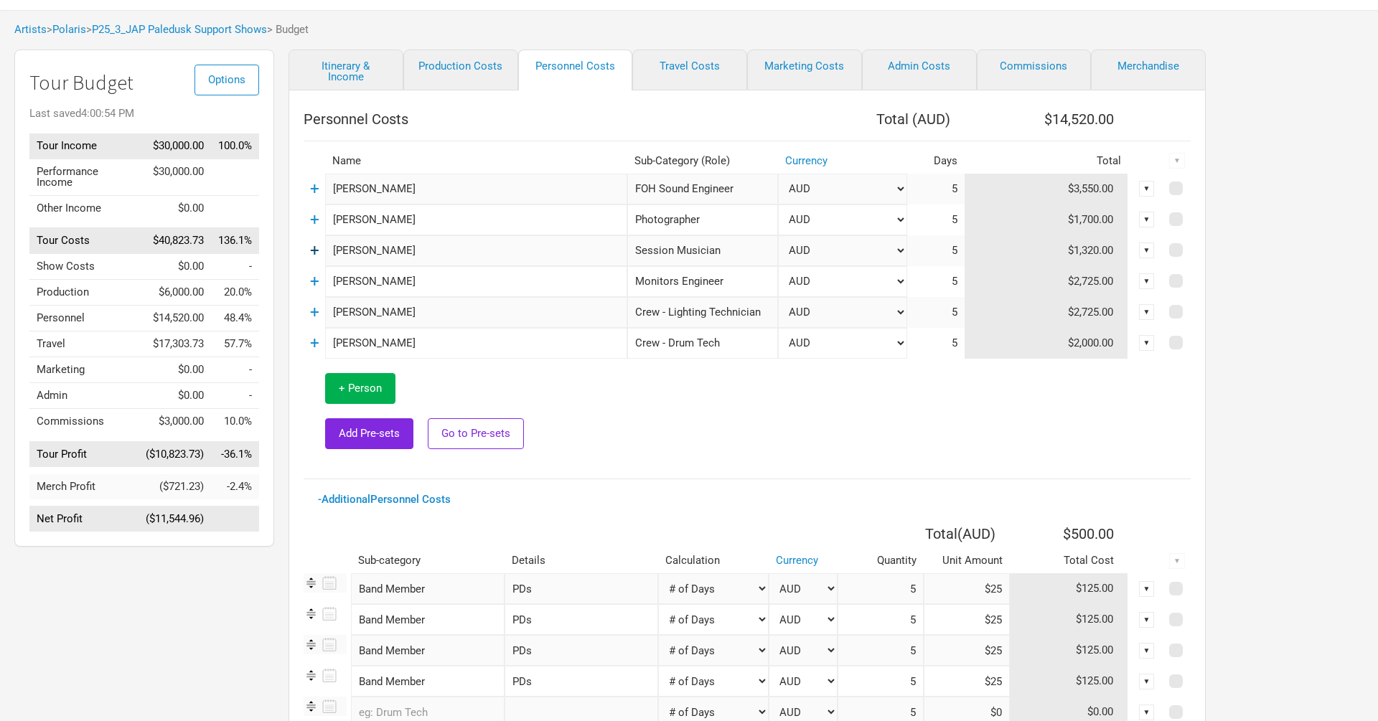
click at [313, 255] on link "+" at bounding box center [314, 250] width 9 height 19
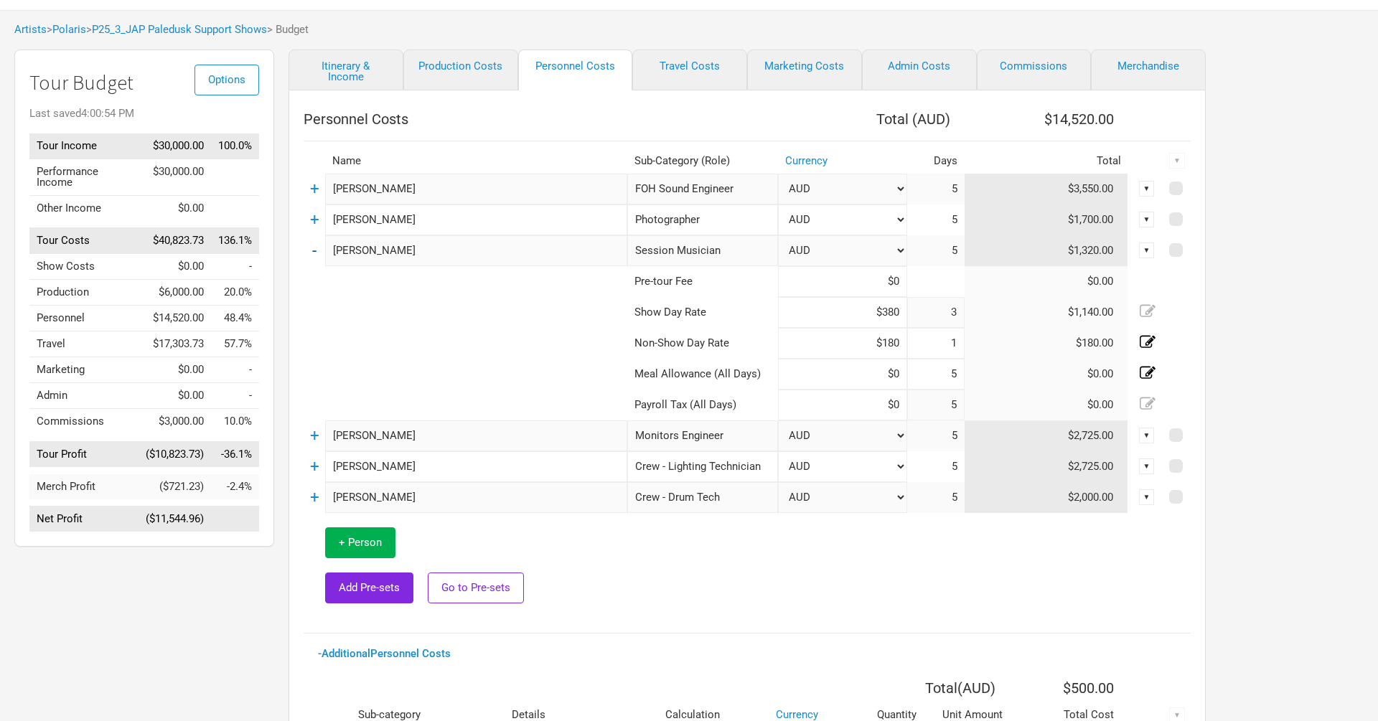
click at [313, 255] on link "-" at bounding box center [314, 250] width 4 height 19
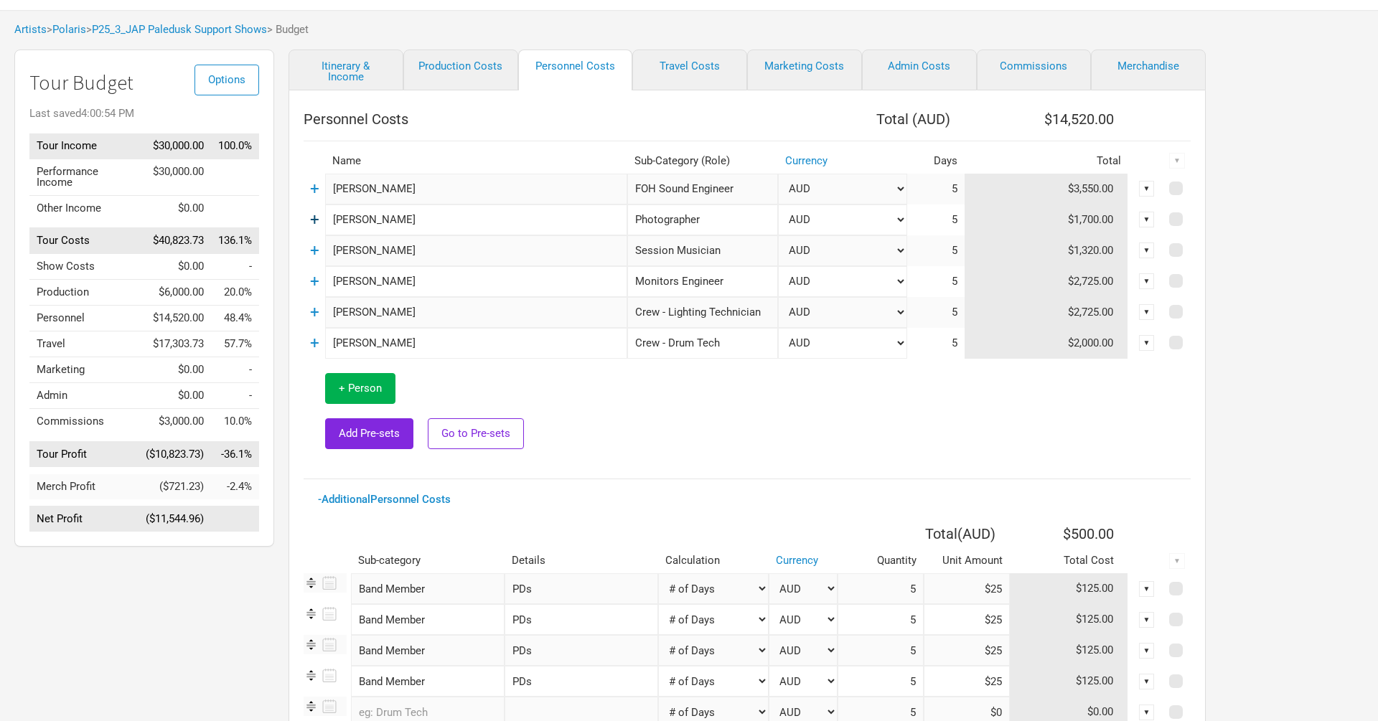
click at [314, 222] on link "+" at bounding box center [314, 219] width 9 height 19
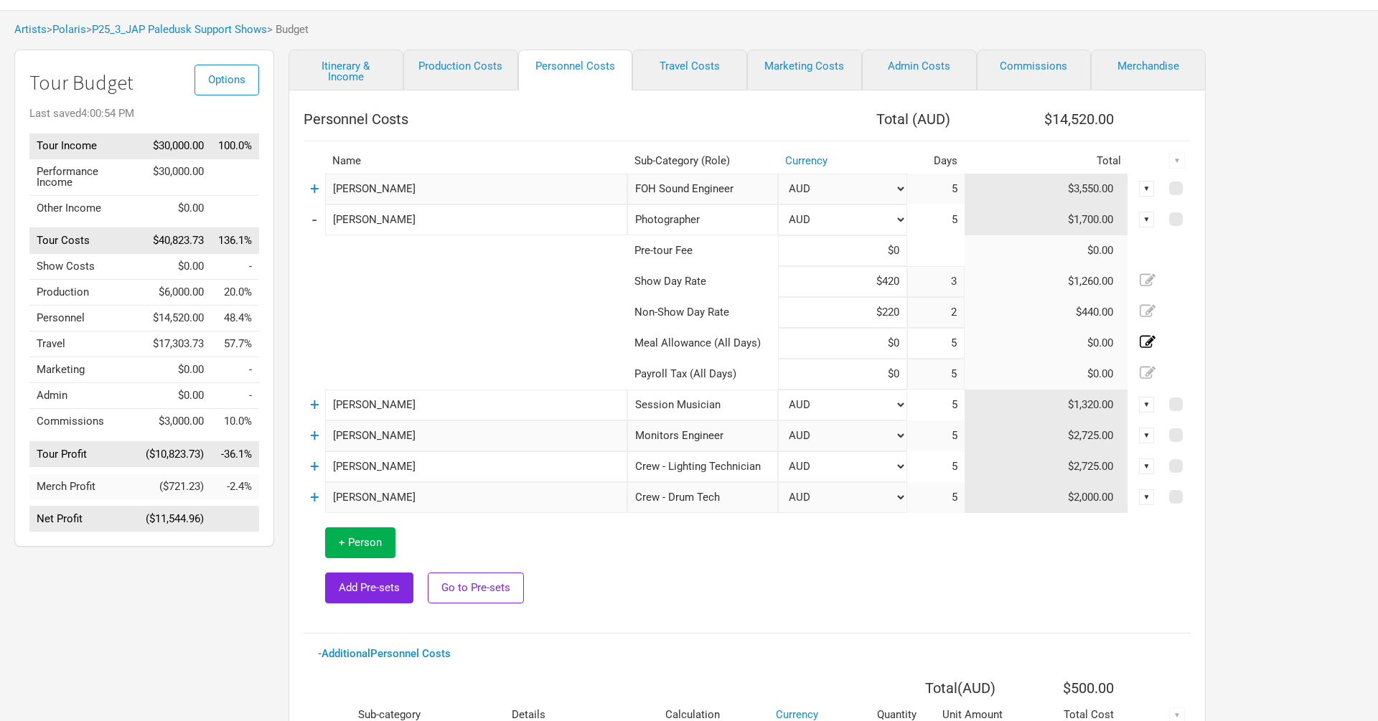
click at [314, 222] on link "-" at bounding box center [314, 219] width 4 height 19
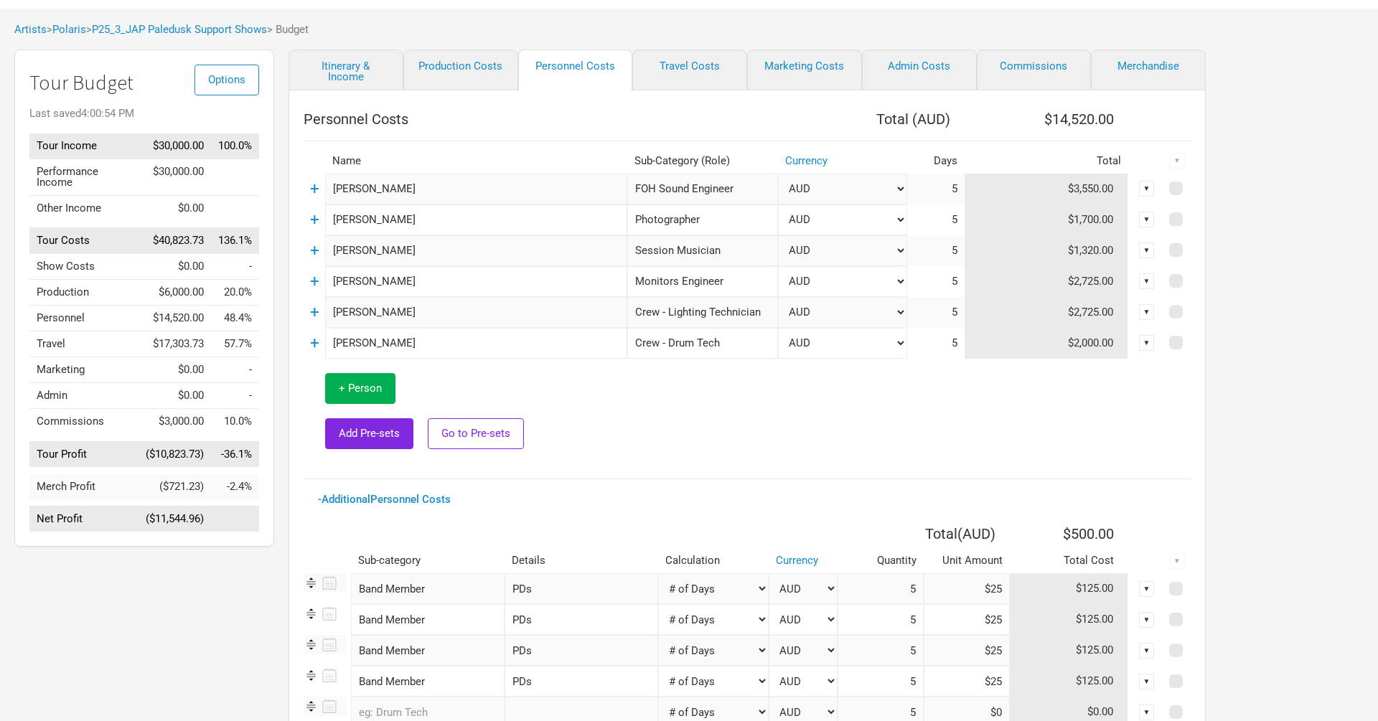
click at [316, 342] on link "+" at bounding box center [314, 343] width 9 height 19
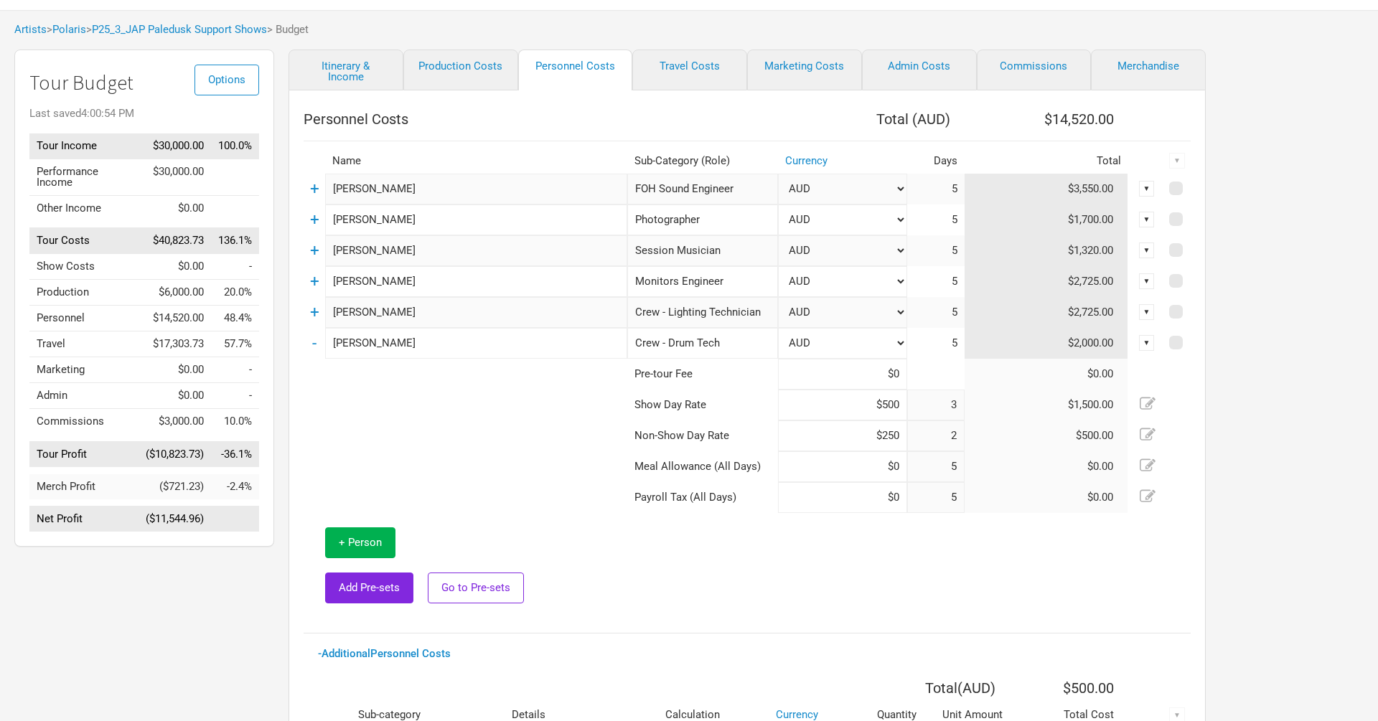
click at [316, 342] on td "-" at bounding box center [315, 343] width 22 height 31
